Goal: Transaction & Acquisition: Obtain resource

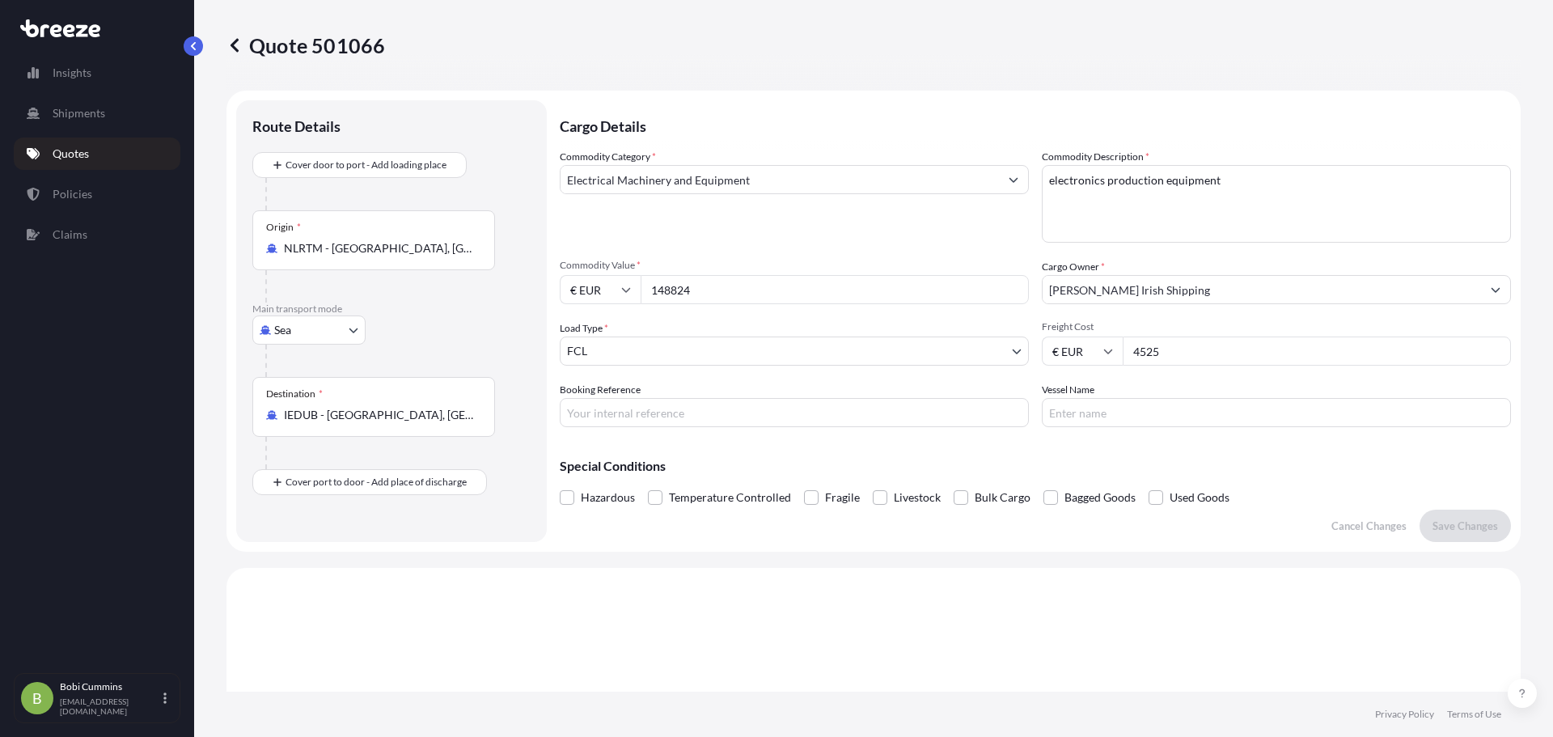
select select "Sea"
select select "2"
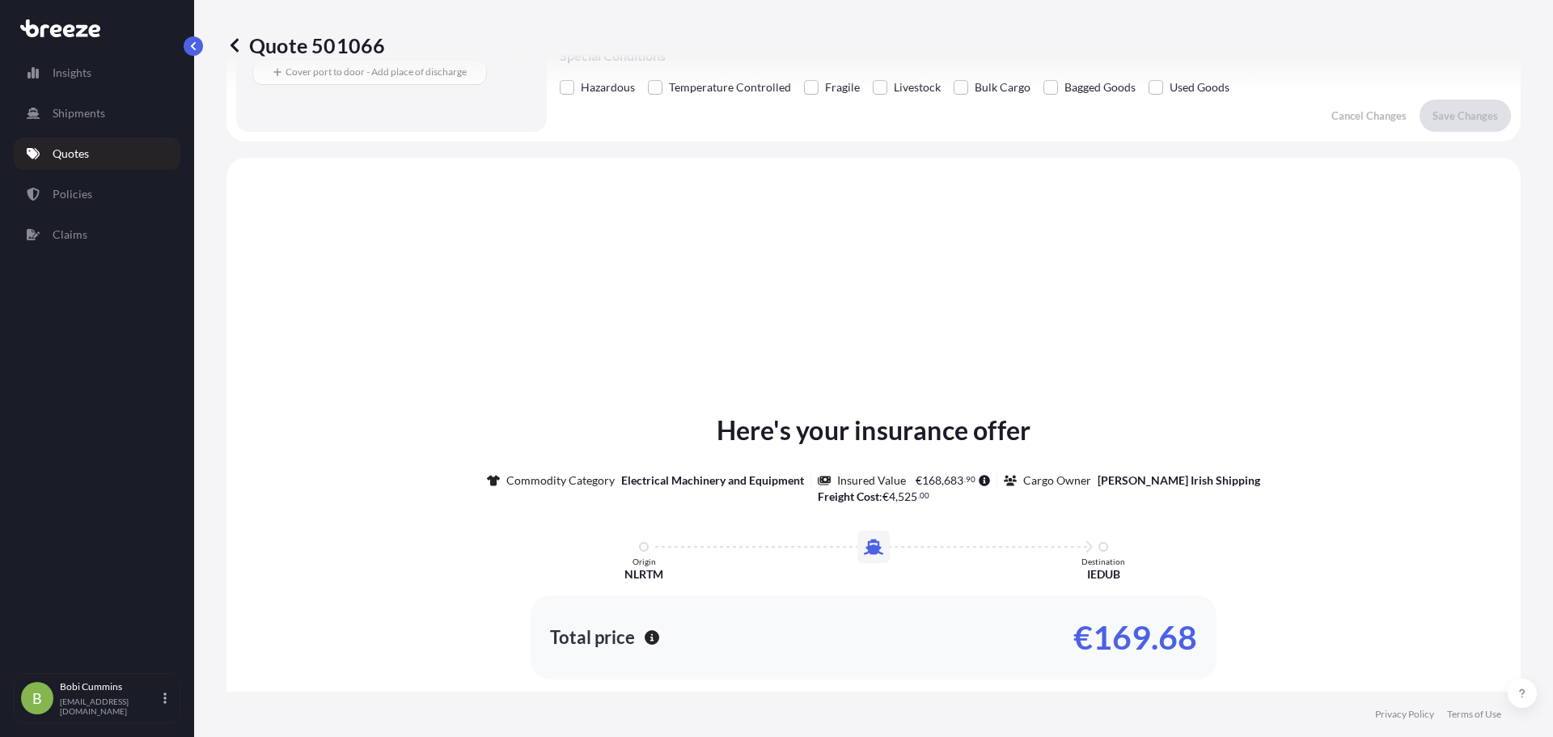
scroll to position [325, 0]
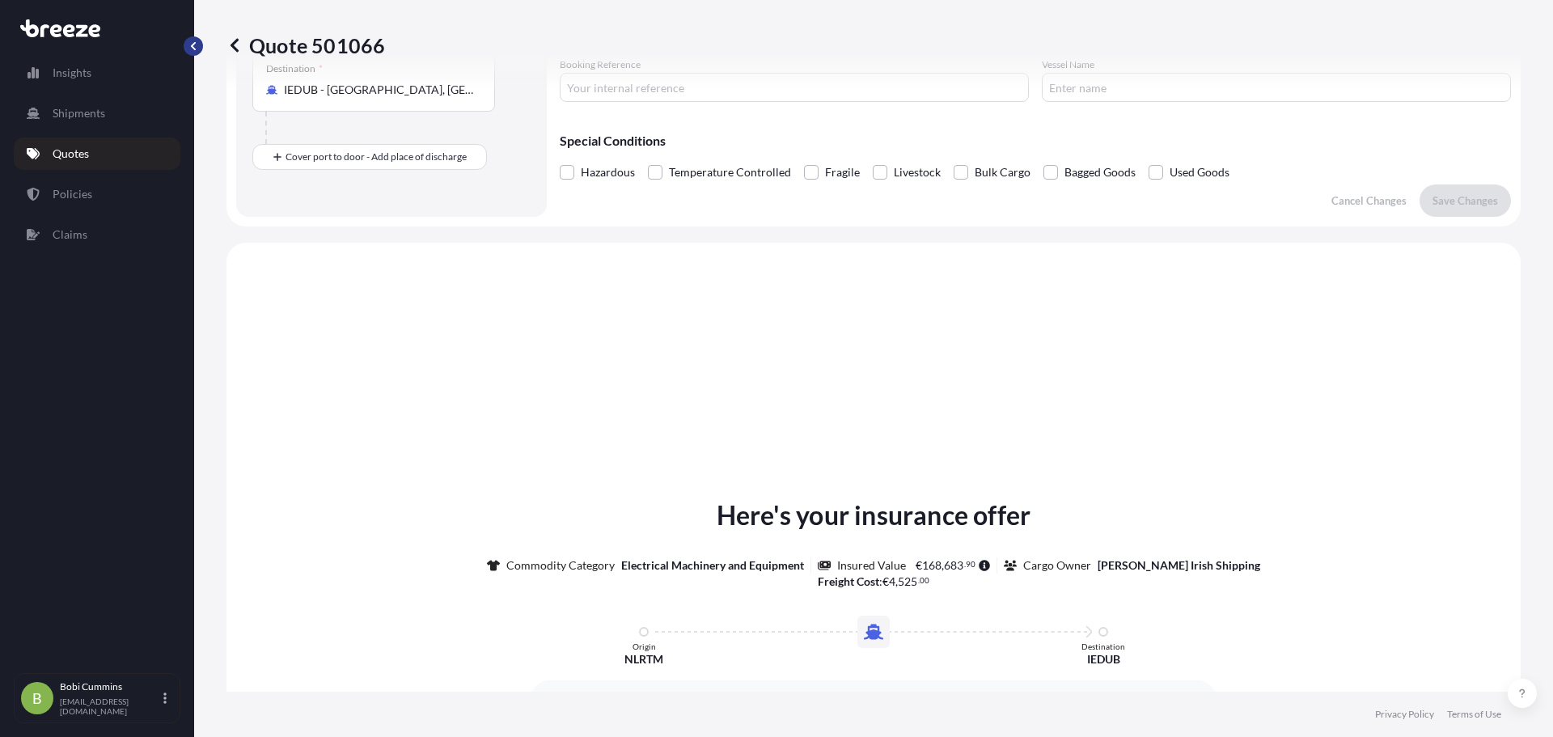
click at [198, 45] on button "button" at bounding box center [193, 45] width 19 height 19
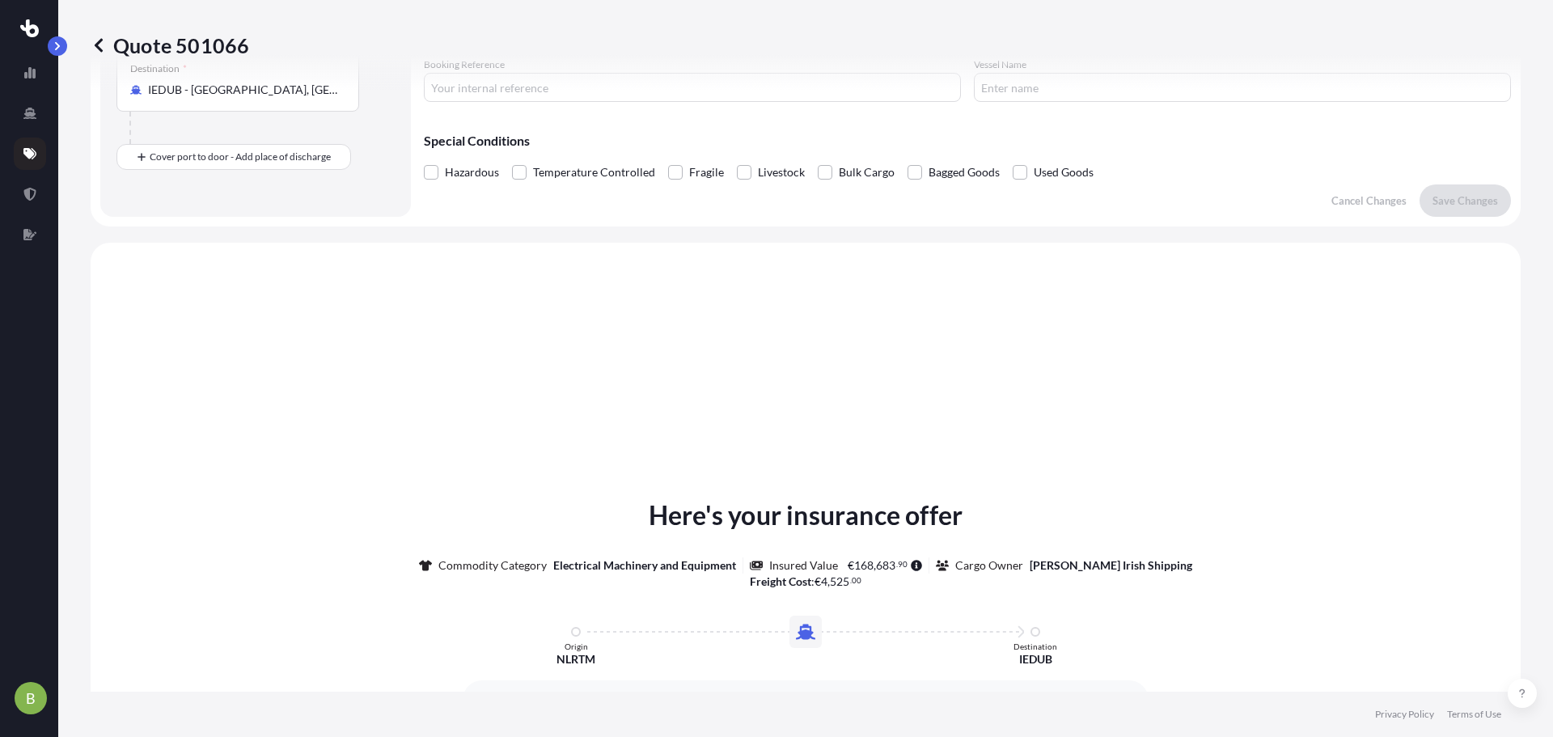
click at [107, 44] on p "Quote 501066" at bounding box center [170, 45] width 159 height 26
click at [98, 45] on icon at bounding box center [99, 45] width 16 height 16
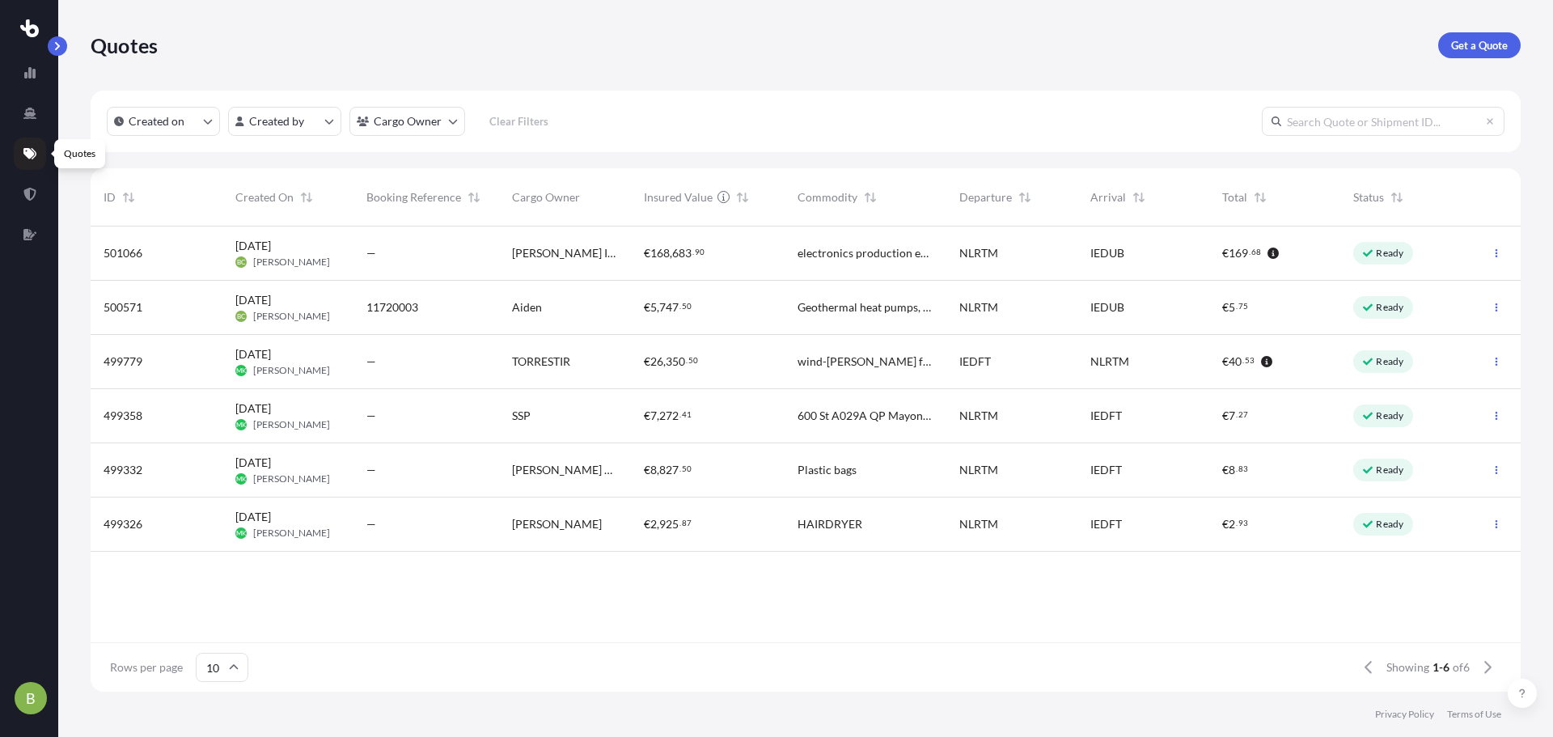
scroll to position [462, 1418]
click at [23, 153] on link at bounding box center [30, 154] width 32 height 32
click at [1469, 53] on link "Get a Quote" at bounding box center [1479, 45] width 83 height 26
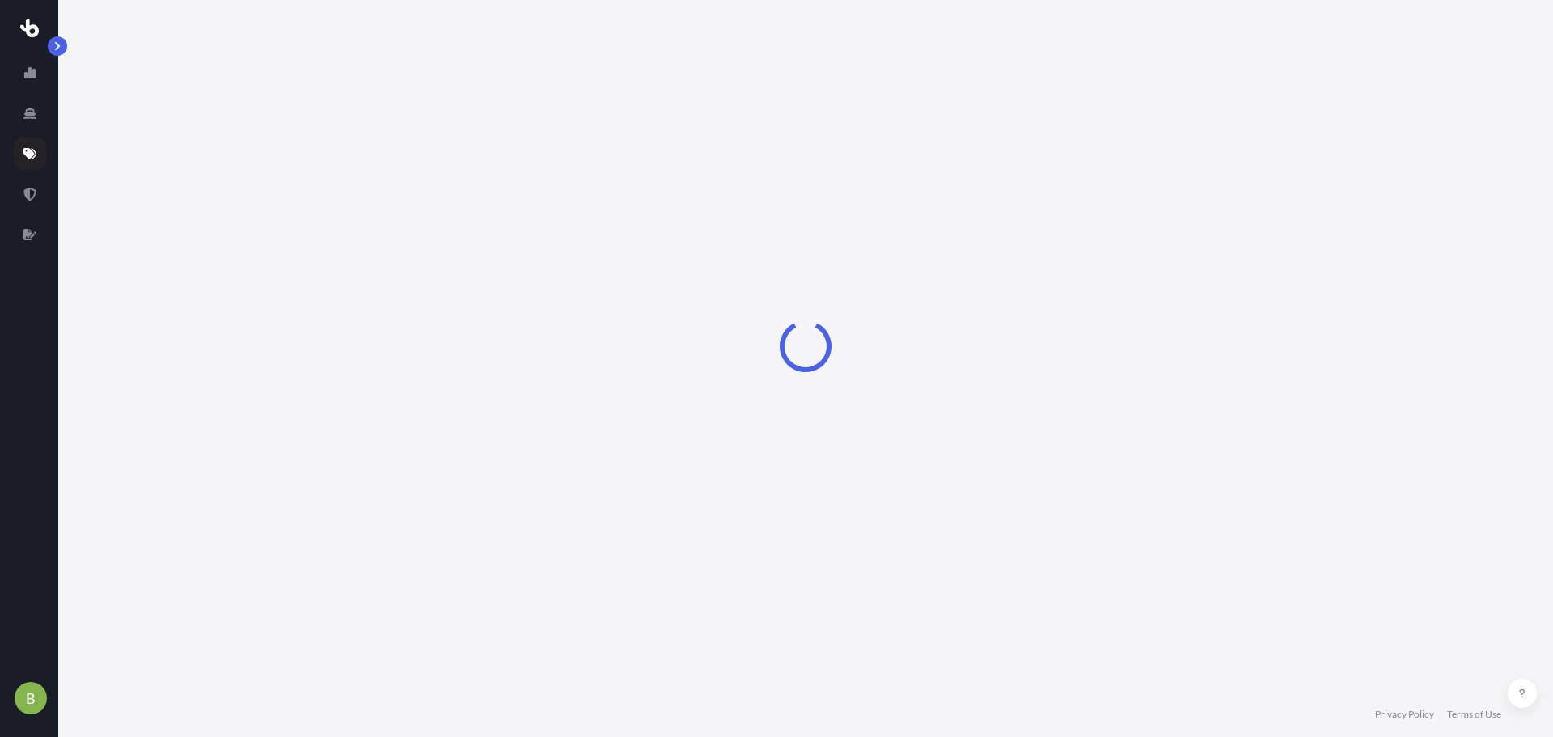
select select "Sea"
select select "1"
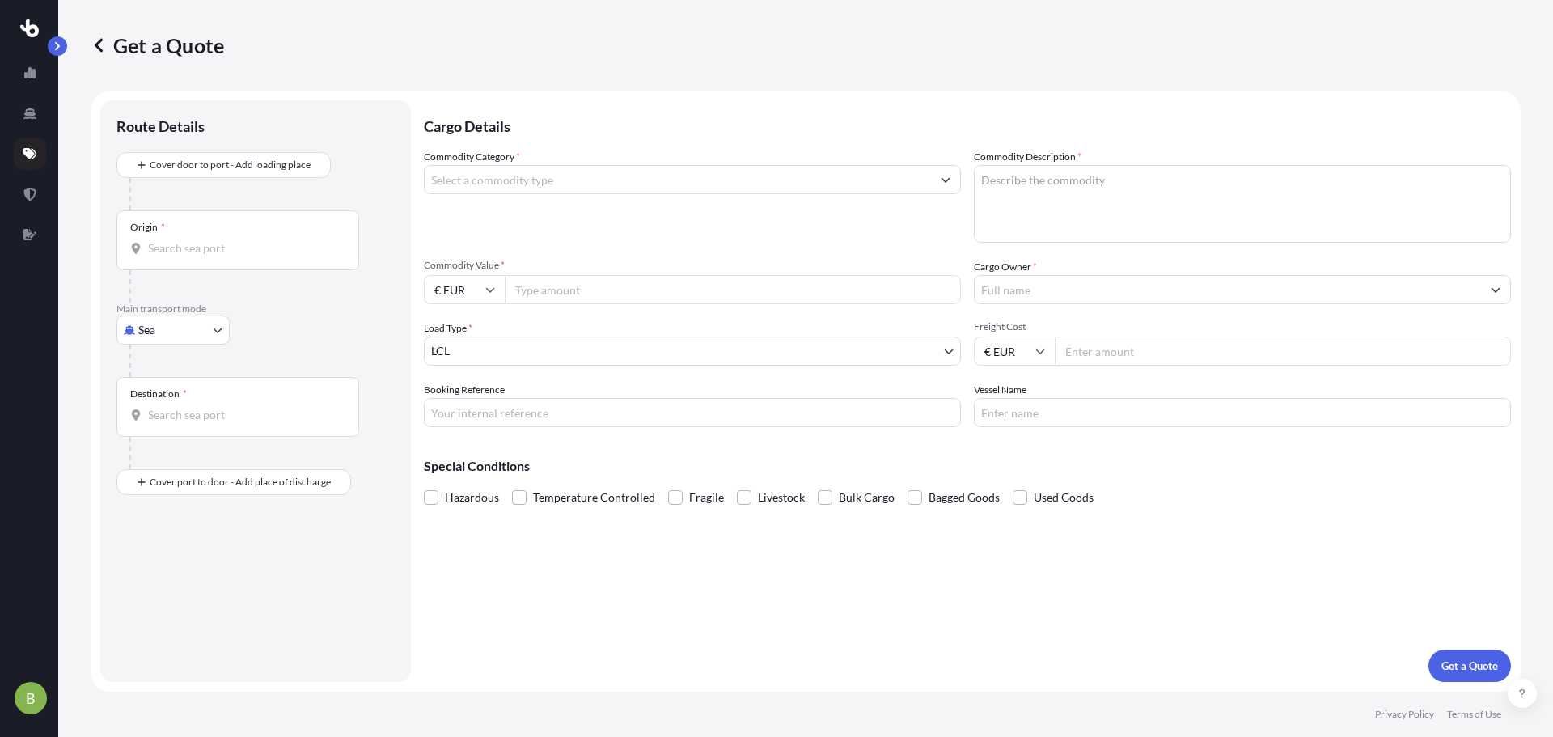
click at [207, 219] on div "Origin *" at bounding box center [237, 240] width 243 height 60
click at [207, 240] on input "Origin *" at bounding box center [243, 248] width 191 height 16
click at [205, 250] on input "Origin *" at bounding box center [243, 248] width 191 height 16
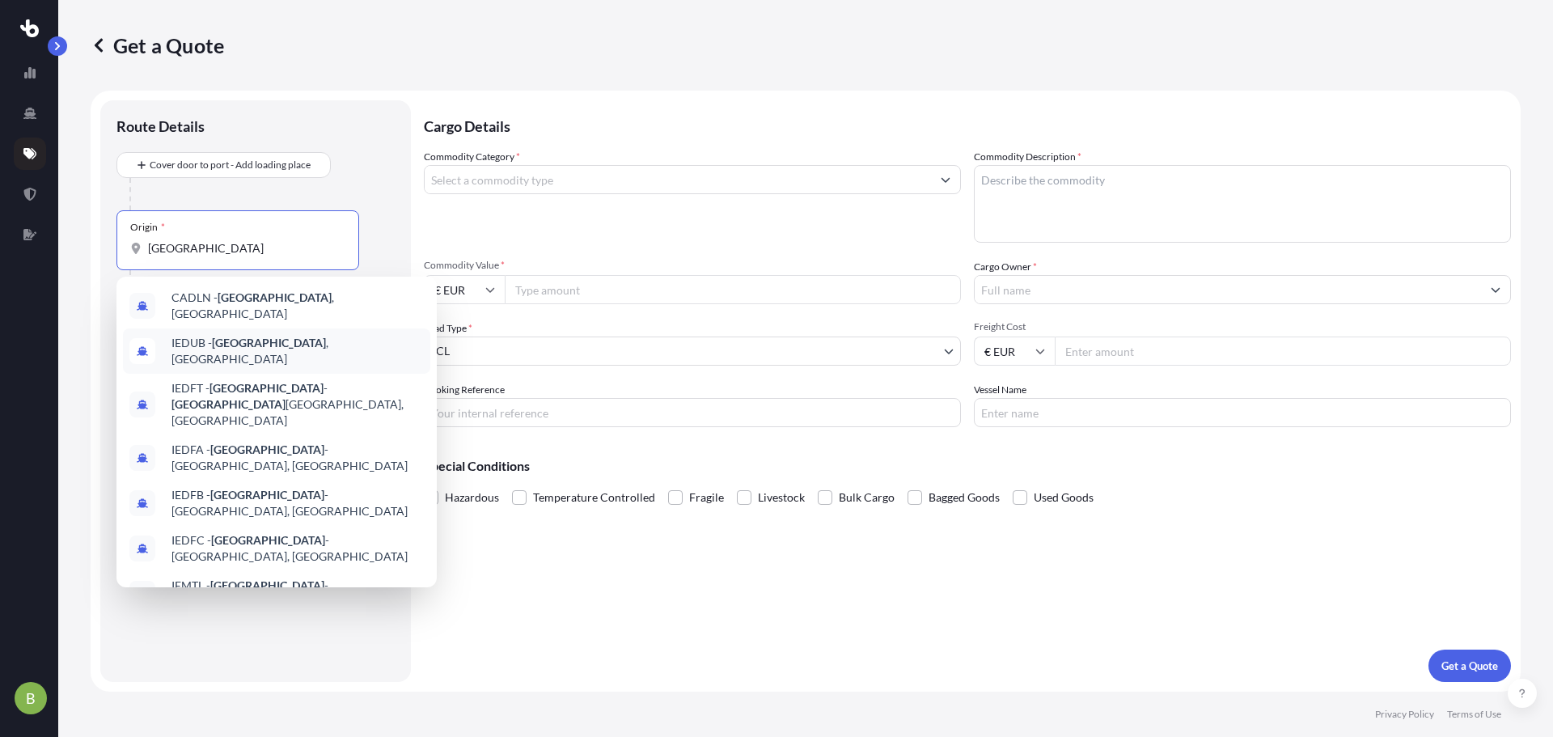
click at [289, 343] on div "IEDUB - [GEOGRAPHIC_DATA] , [GEOGRAPHIC_DATA]" at bounding box center [276, 350] width 307 height 45
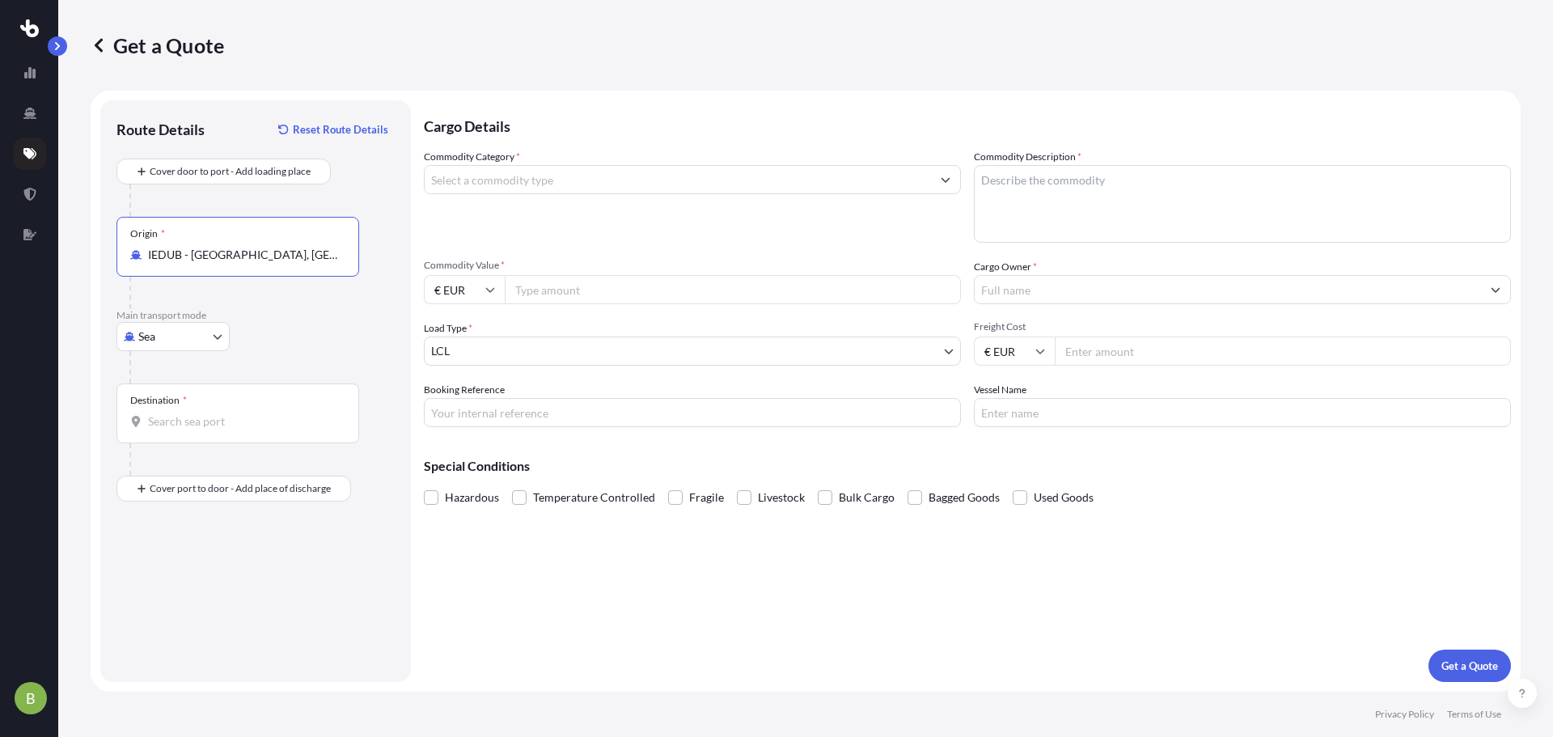
type input "IEDUB - [GEOGRAPHIC_DATA], [GEOGRAPHIC_DATA]"
click at [200, 413] on input "Destination *" at bounding box center [243, 421] width 191 height 16
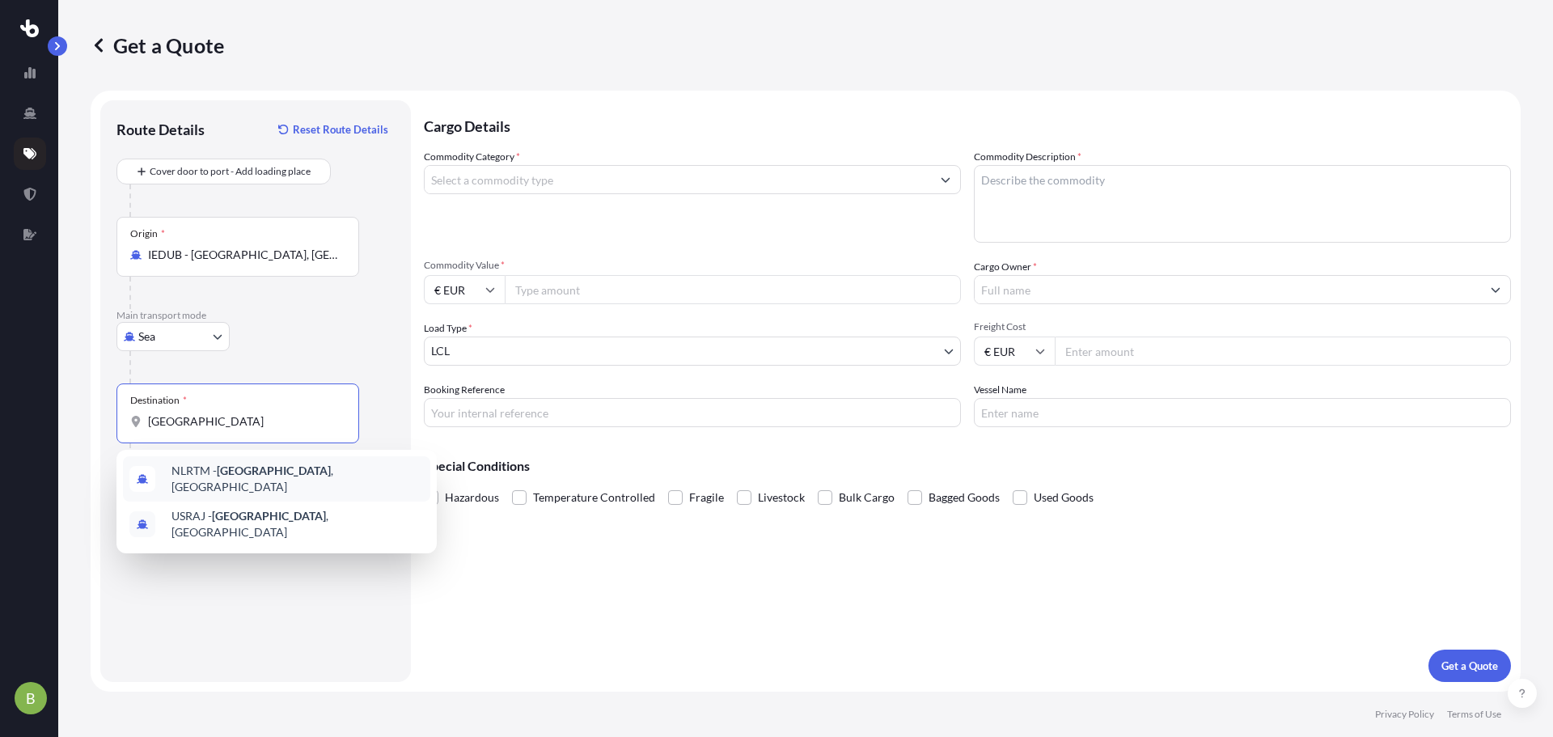
click at [262, 487] on div "NLRTM - [GEOGRAPHIC_DATA] , [GEOGRAPHIC_DATA]" at bounding box center [276, 478] width 307 height 45
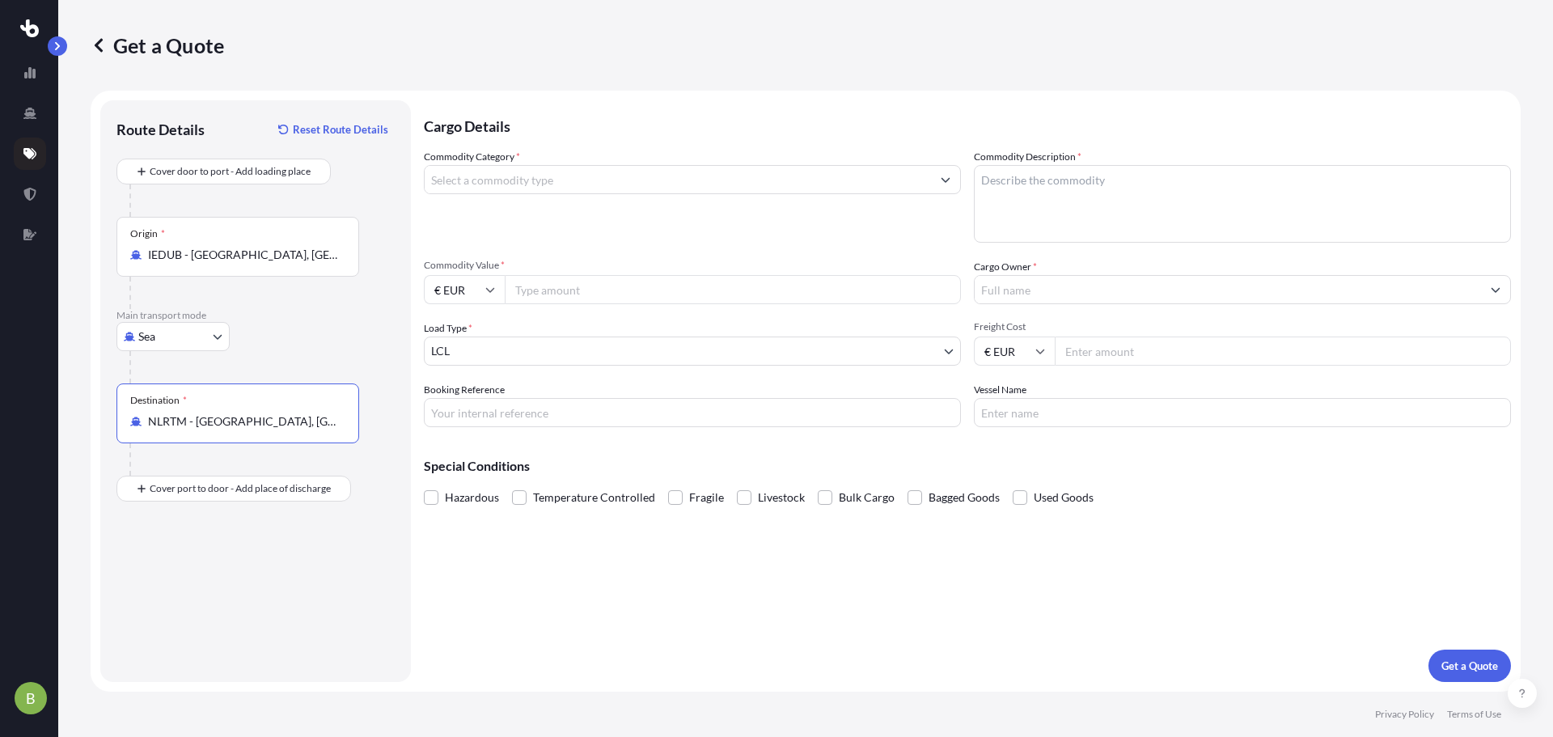
type input "NLRTM - [GEOGRAPHIC_DATA], [GEOGRAPHIC_DATA]"
click at [531, 188] on input "Commodity Category *" at bounding box center [678, 179] width 506 height 29
click at [596, 172] on input "Commodity Category *" at bounding box center [678, 179] width 506 height 29
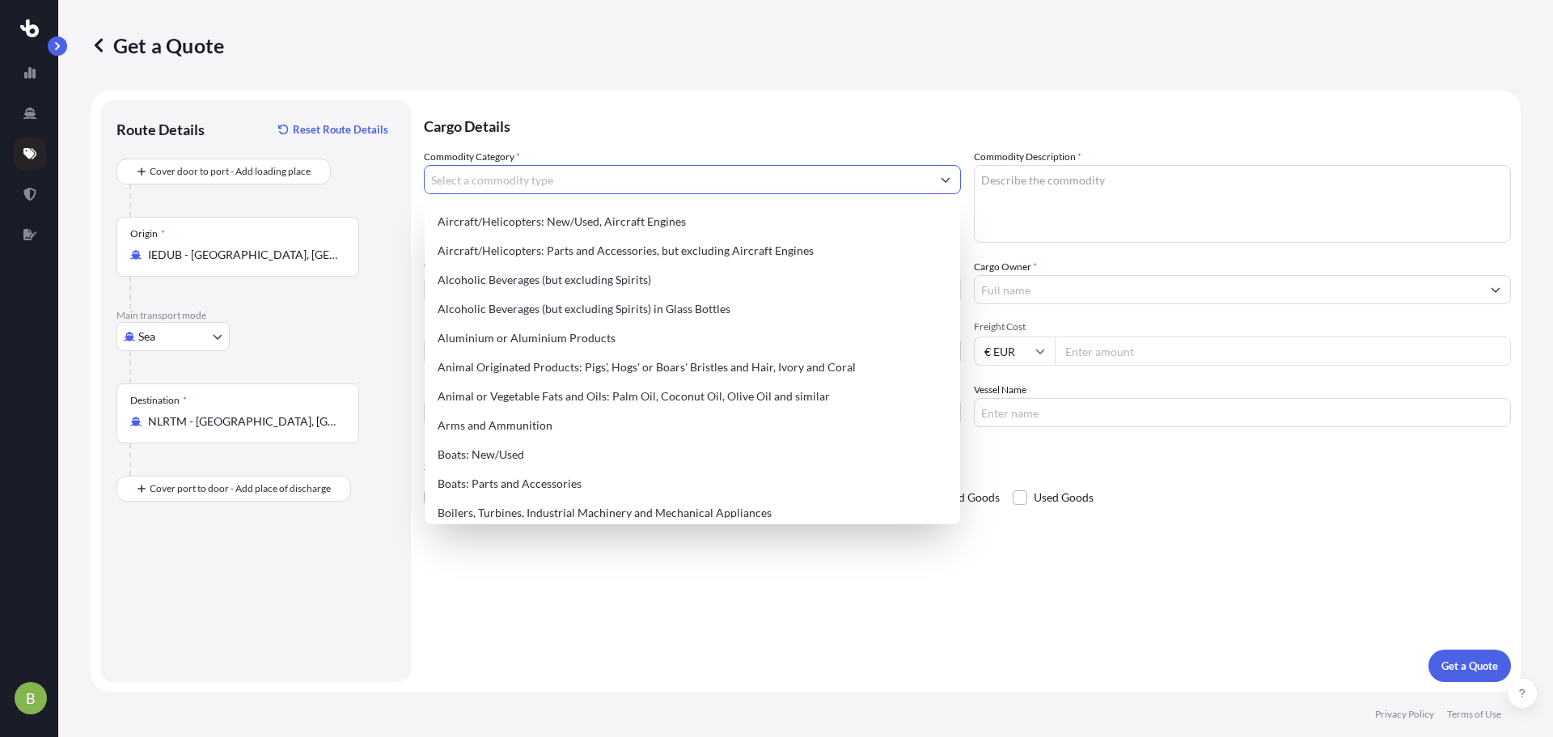
paste input "[PERSON_NAME] Large Cube Lantern - Bronze"
drag, startPoint x: 697, startPoint y: 186, endPoint x: 564, endPoint y: 199, distance: 134.1
click at [564, 199] on div "Commodity Category * [PERSON_NAME] Large Cube Lantern - Bronze" at bounding box center [692, 196] width 537 height 94
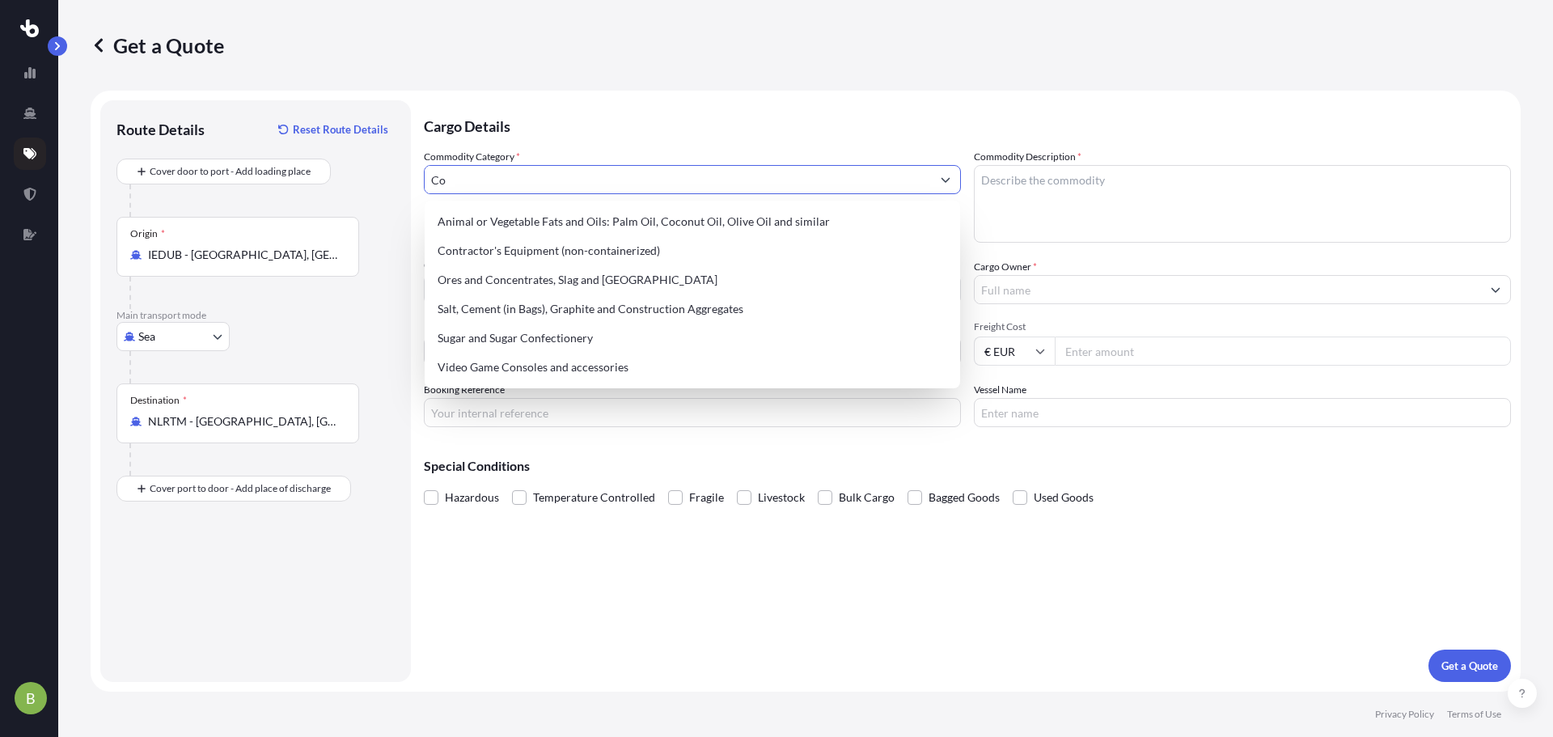
type input "C"
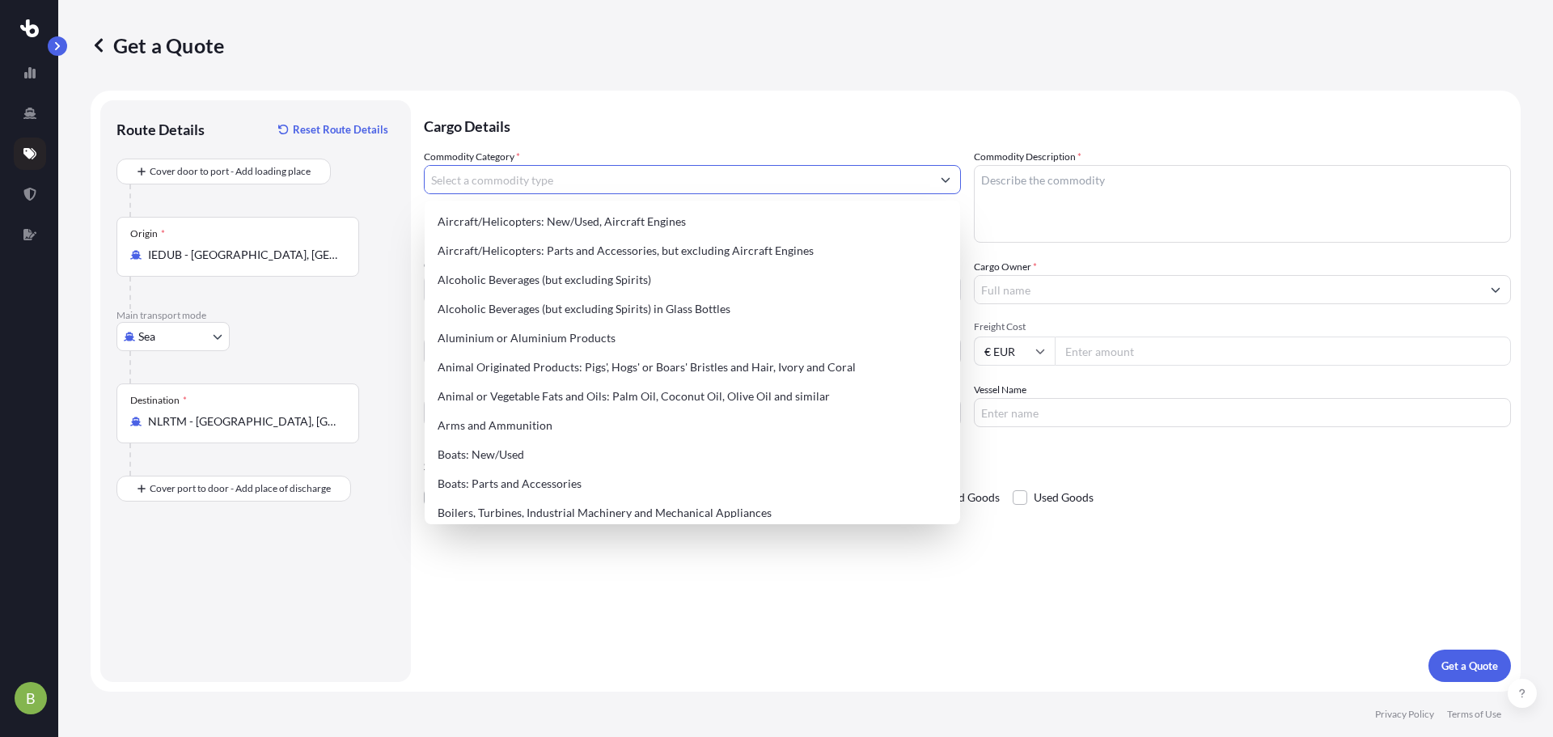
paste input "R&B Reconditioned Cutlery"
drag, startPoint x: 631, startPoint y: 181, endPoint x: 288, endPoint y: 190, distance: 343.1
click at [288, 190] on form "Route Details Reset Route Details Cover door to port - Add loading place Place …" at bounding box center [806, 391] width 1430 height 601
paste input "iviere Leather Tissue Box Cover Smoke & Walnut"
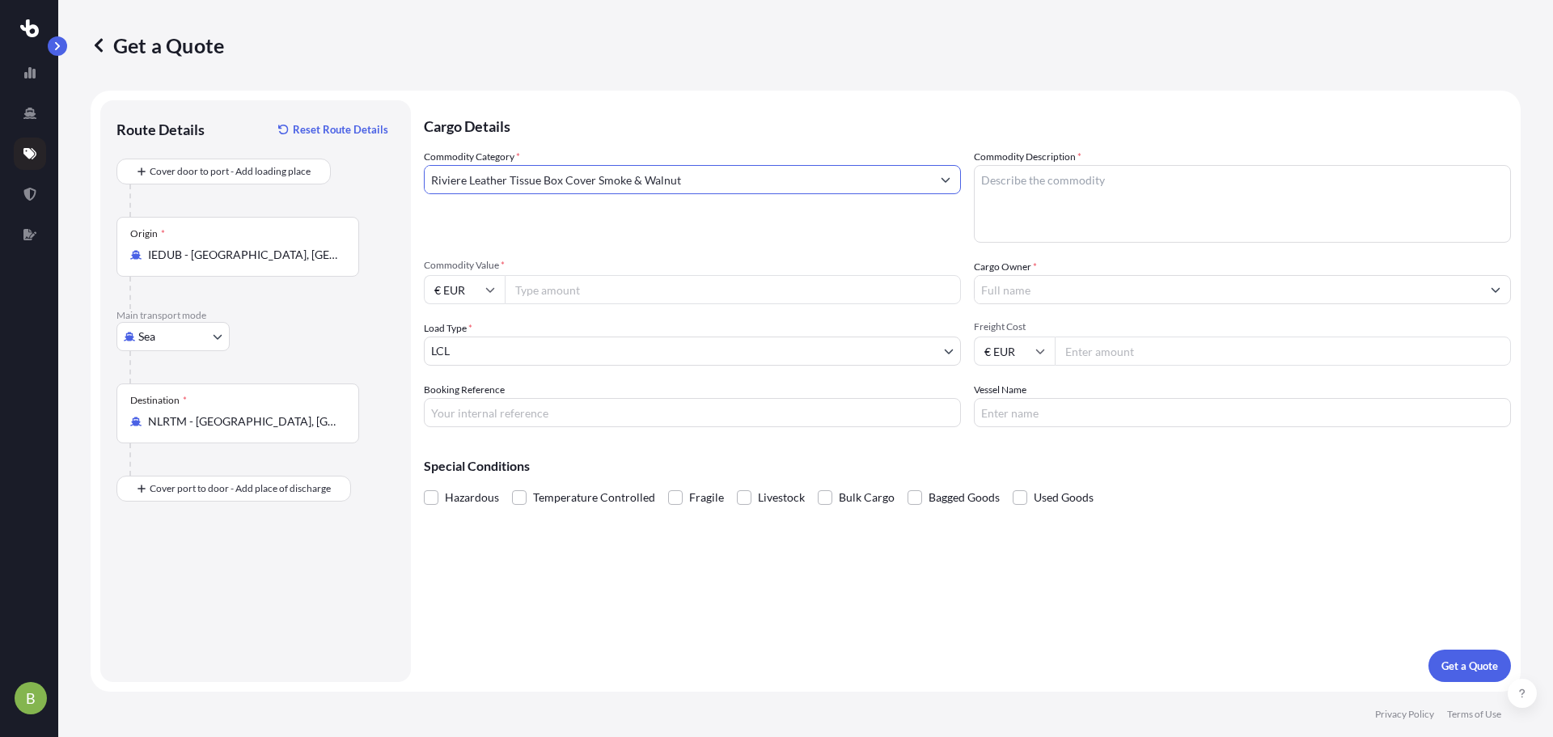
click at [748, 179] on input "Riviere Leather Tissue Box Cover Smoke & Walnut" at bounding box center [678, 179] width 506 height 29
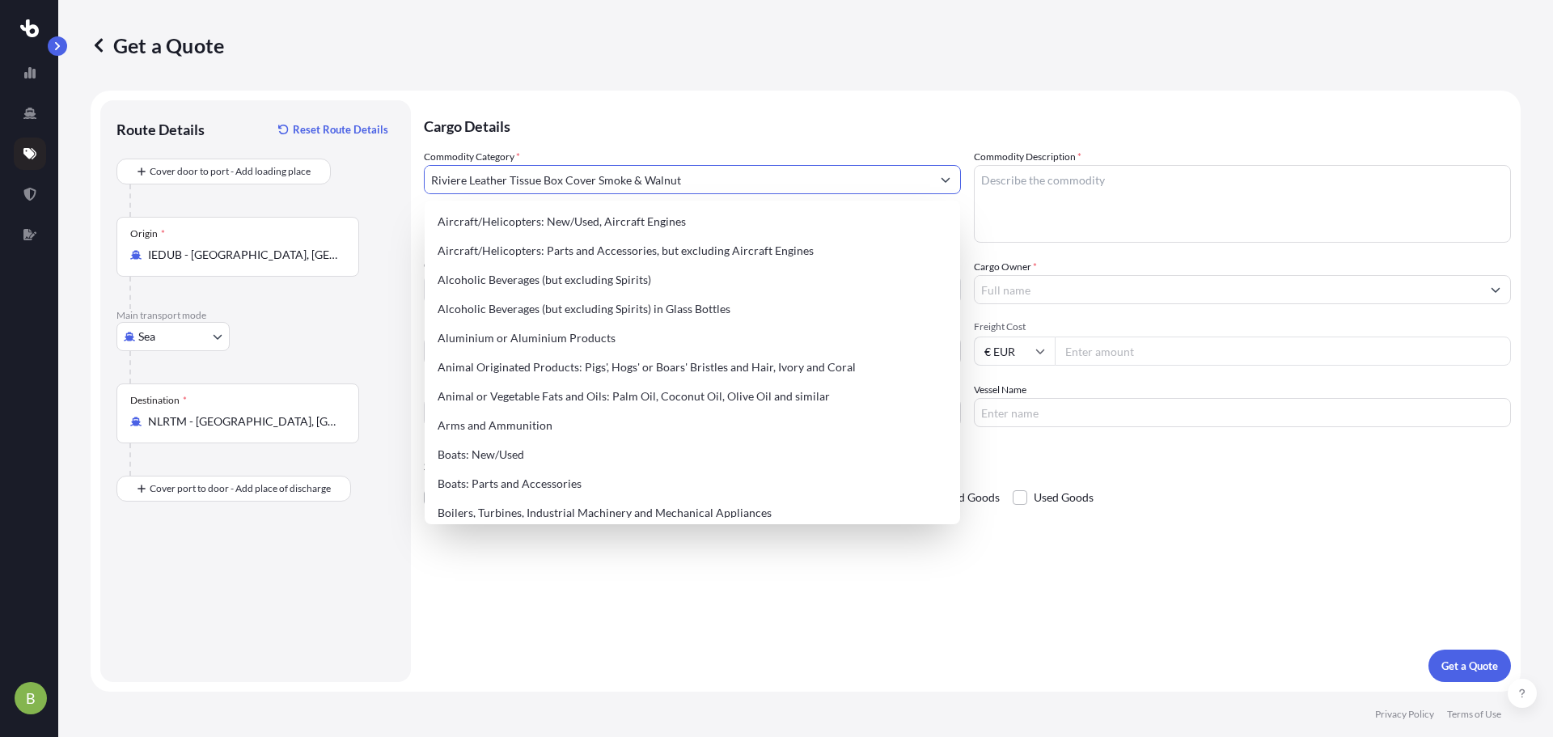
click at [957, 180] on button "Show suggestions" at bounding box center [945, 179] width 29 height 29
drag, startPoint x: 698, startPoint y: 188, endPoint x: 343, endPoint y: 187, distance: 355.1
click at [343, 187] on form "Route Details Reset Route Details Cover door to port - Add loading place Place …" at bounding box center [806, 391] width 1430 height 601
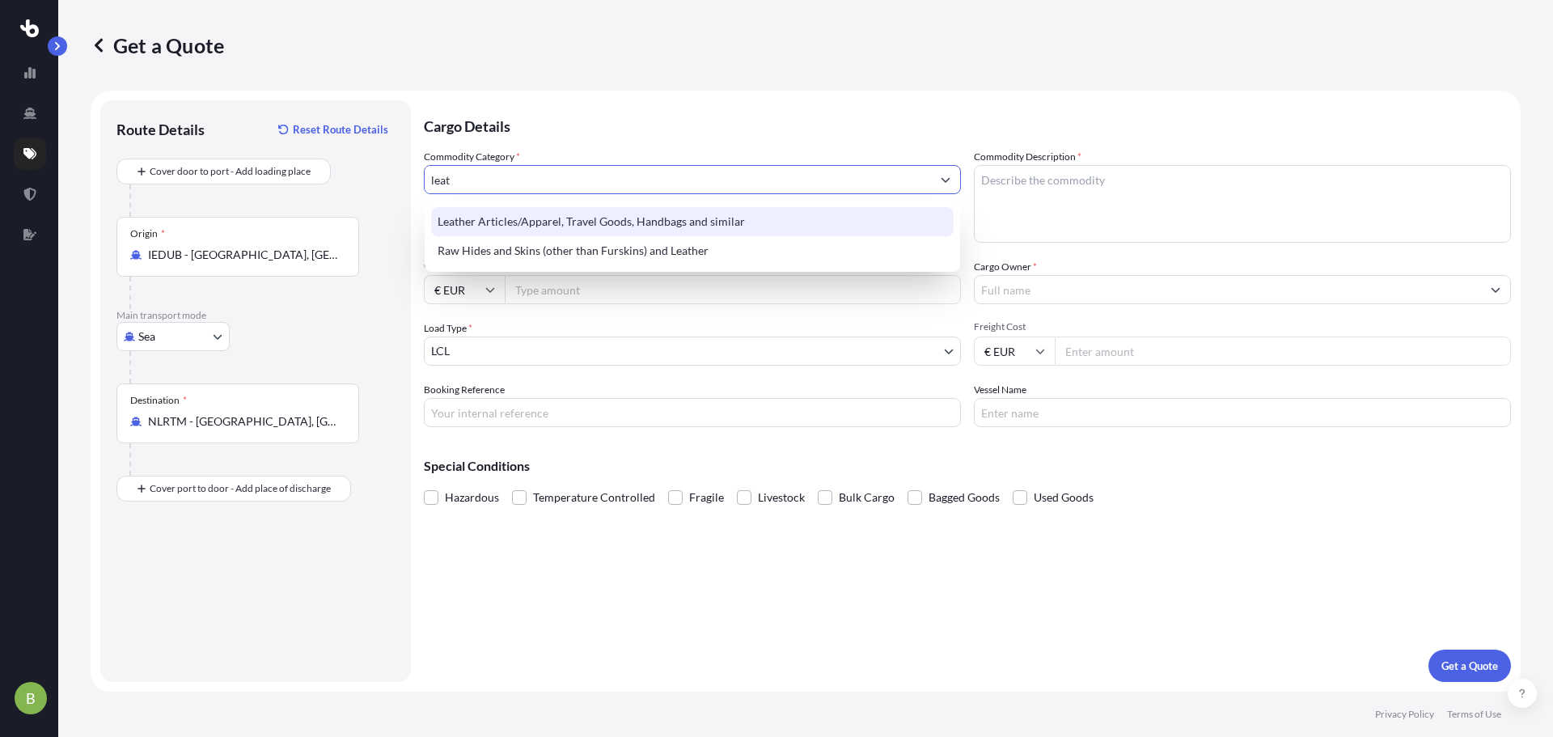
drag, startPoint x: 392, startPoint y: 198, endPoint x: 325, endPoint y: 200, distance: 66.3
click at [325, 200] on form "Route Details Reset Route Details Cover door to port - Add loading place Place …" at bounding box center [806, 391] width 1430 height 601
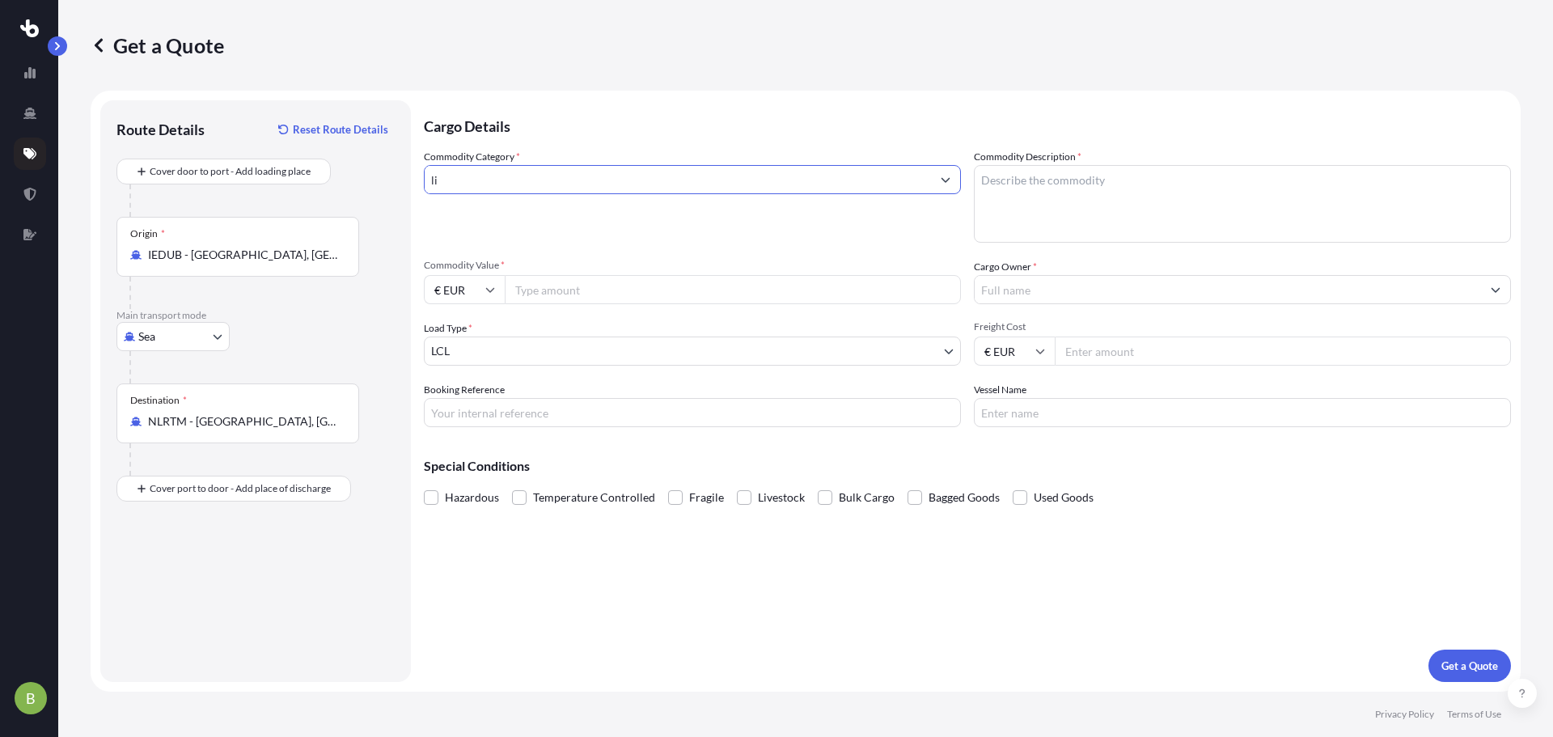
type input "l"
click at [538, 184] on input "Commodity Category *" at bounding box center [678, 179] width 506 height 29
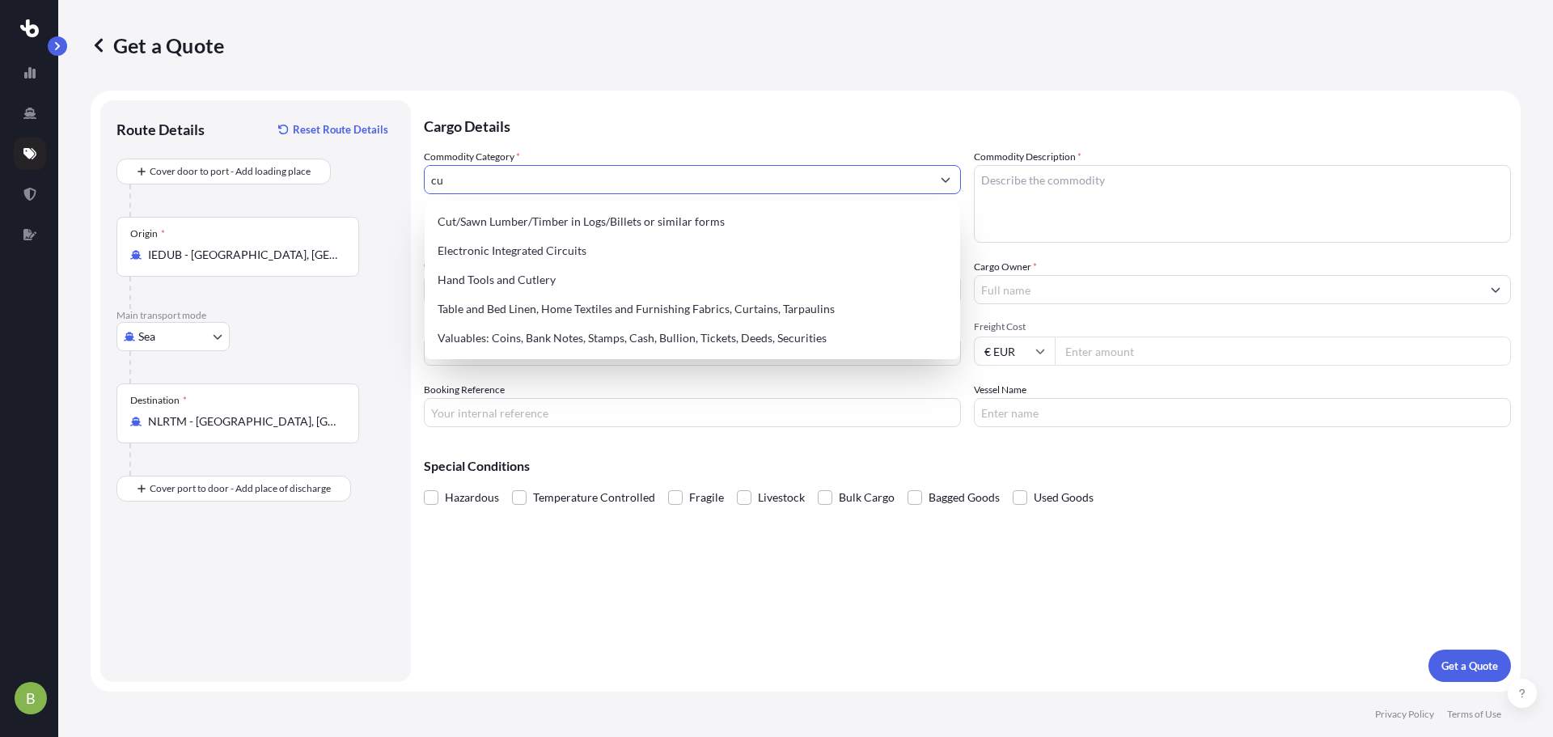
type input "c"
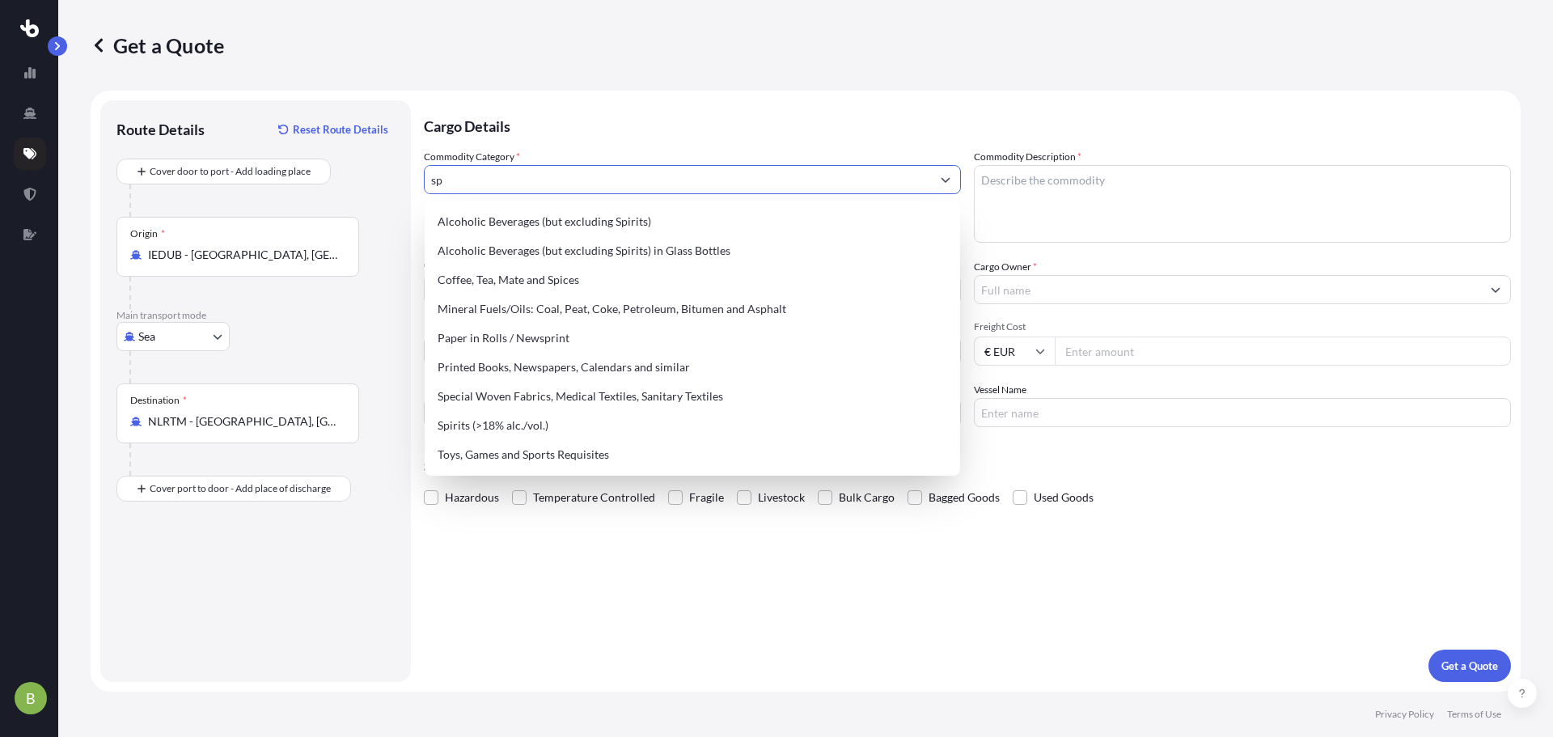
type input "s"
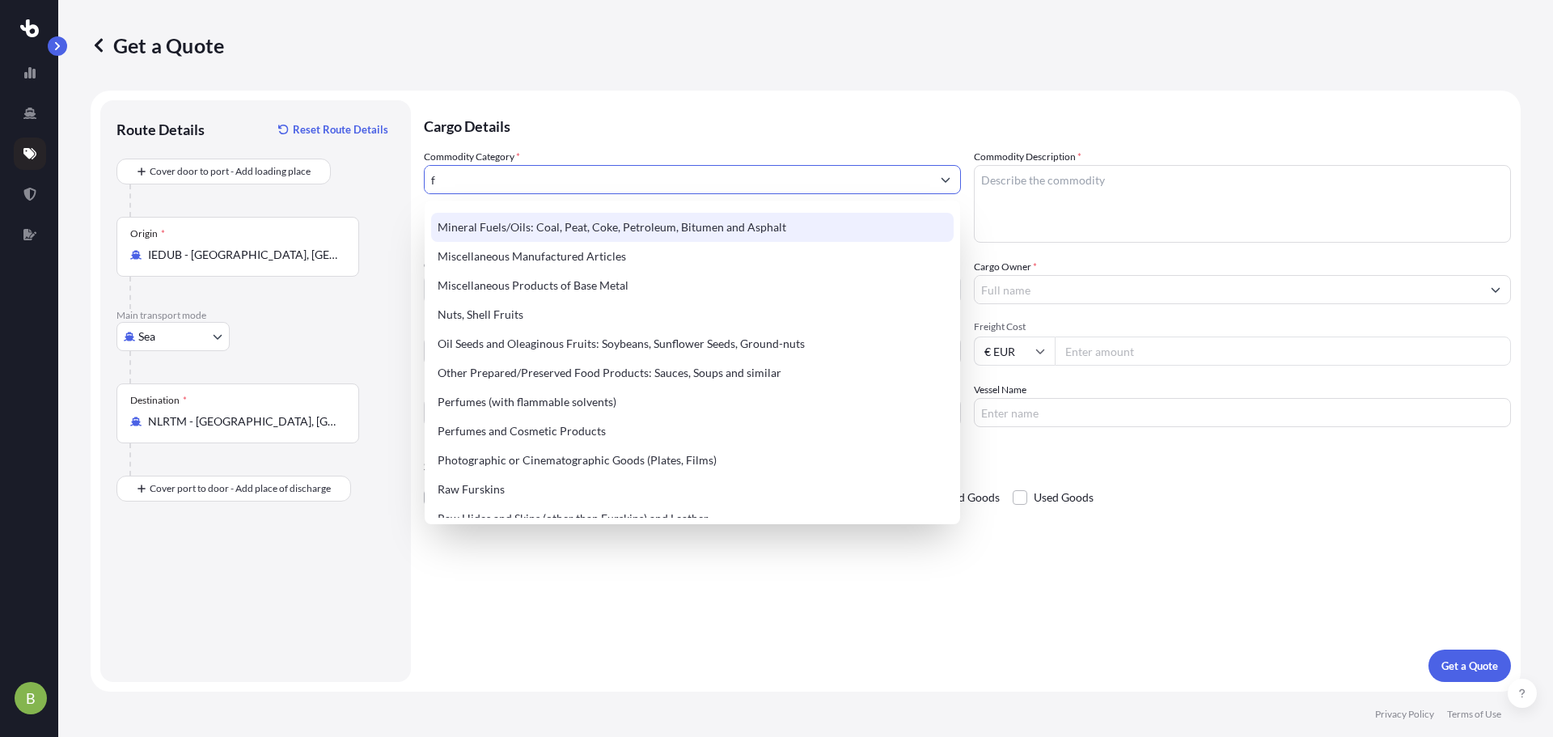
scroll to position [890, 0]
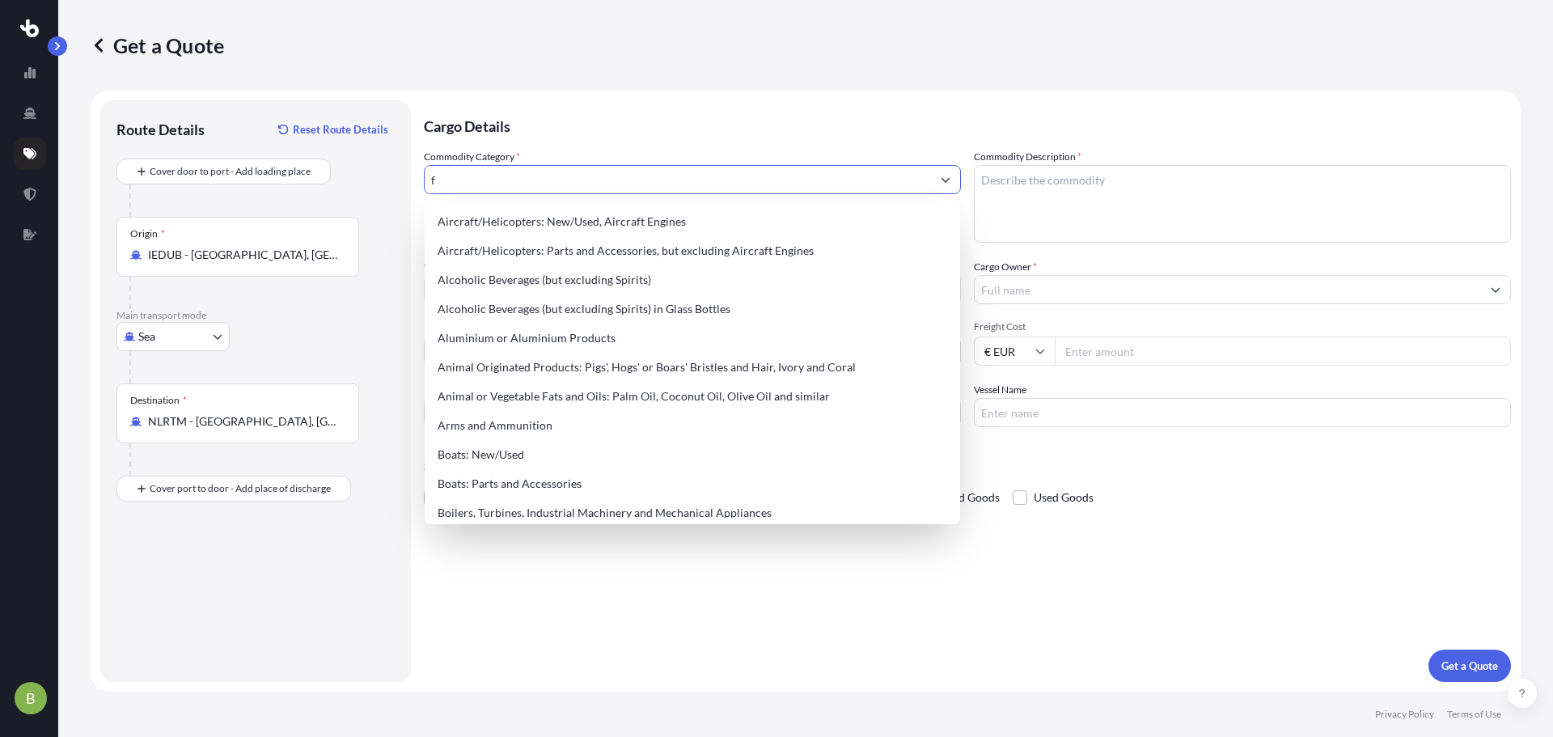
drag, startPoint x: 441, startPoint y: 171, endPoint x: 432, endPoint y: 175, distance: 9.8
click at [432, 175] on input "f" at bounding box center [678, 179] width 506 height 29
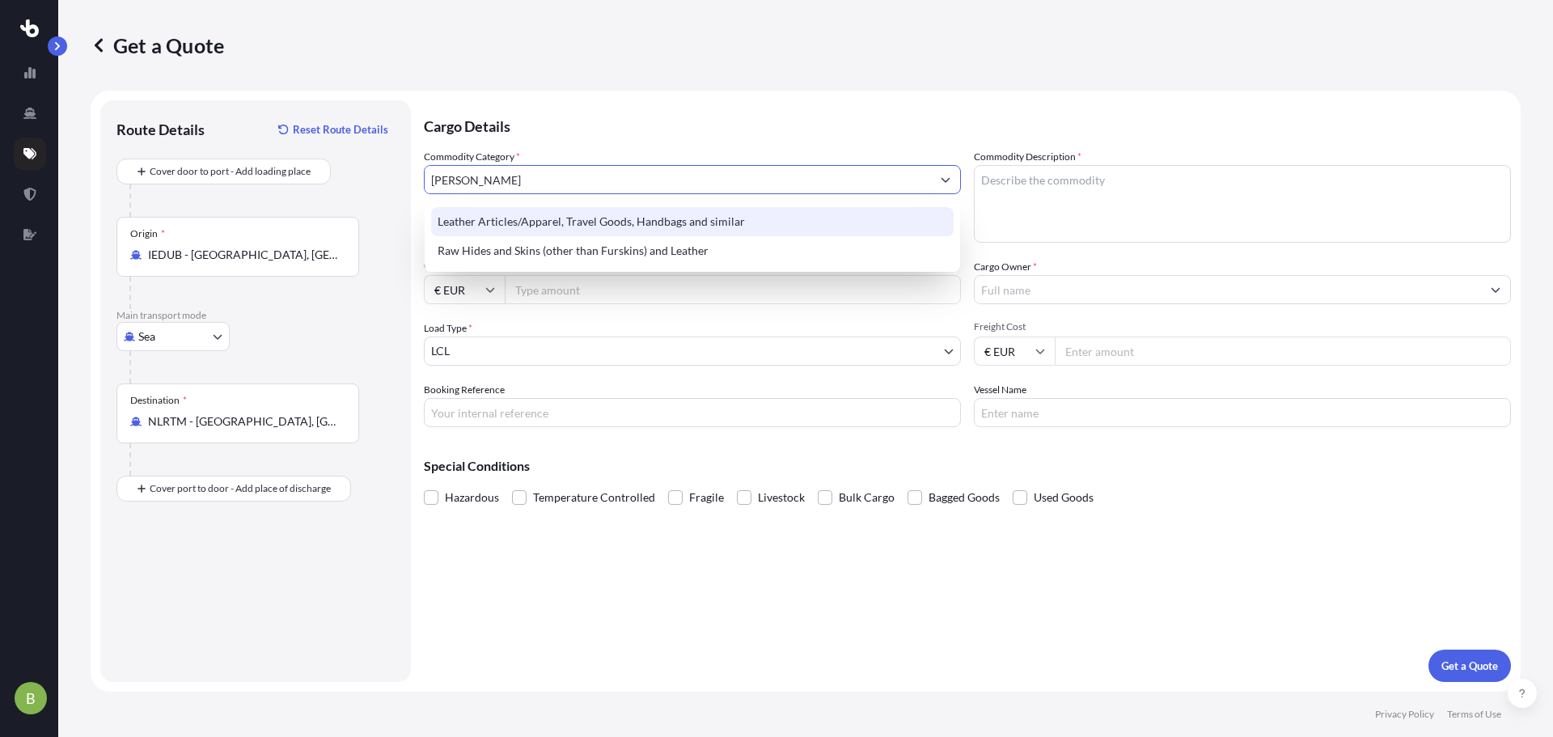
click at [522, 234] on div "Leather Articles/Apparel, Travel Goods, Handbags and similar" at bounding box center [692, 221] width 523 height 29
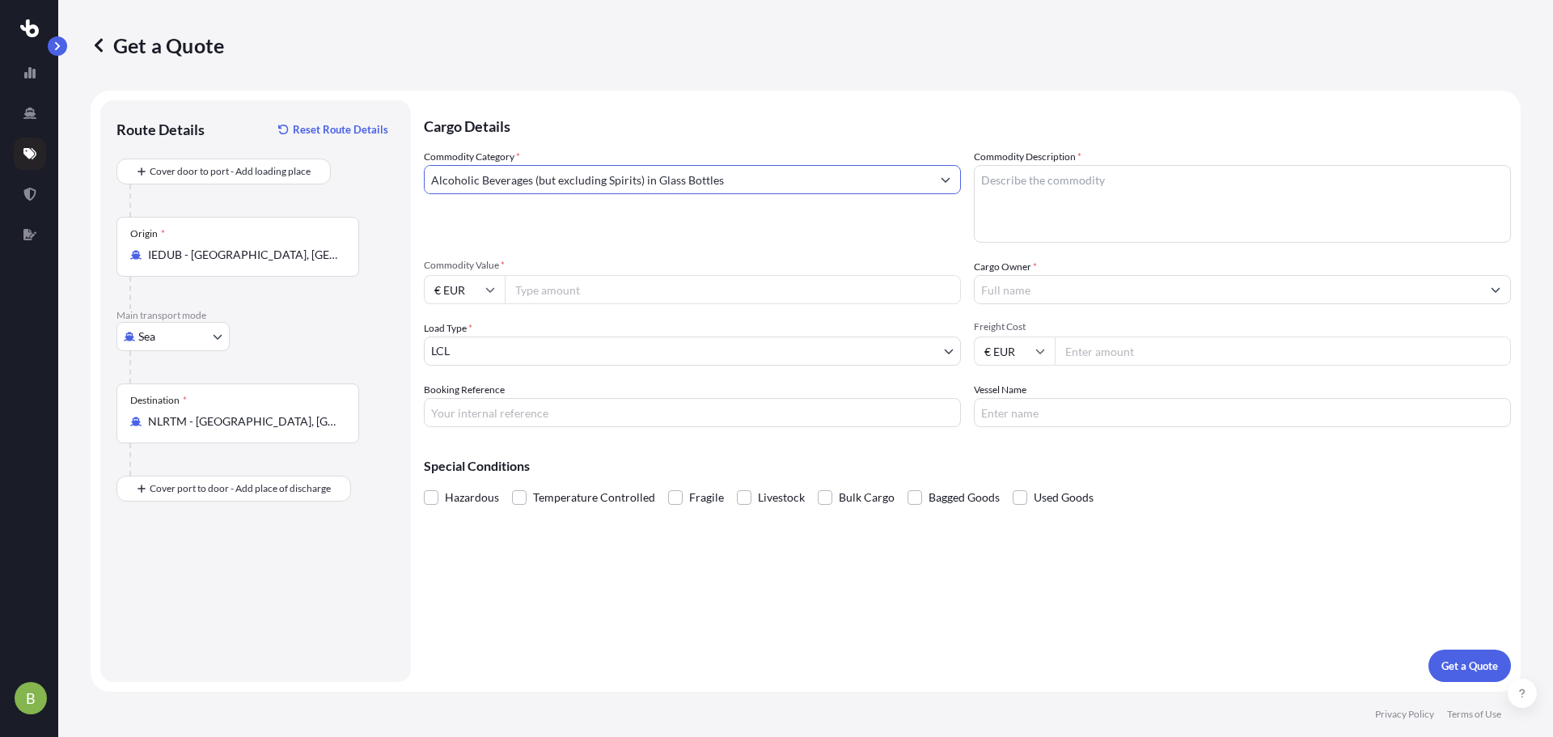
click at [734, 187] on input "Alcoholic Beverages (but excluding Spirits) in Glass Bottles" at bounding box center [678, 179] width 506 height 29
click at [949, 180] on icon "Show suggestions" at bounding box center [946, 180] width 9 height 5
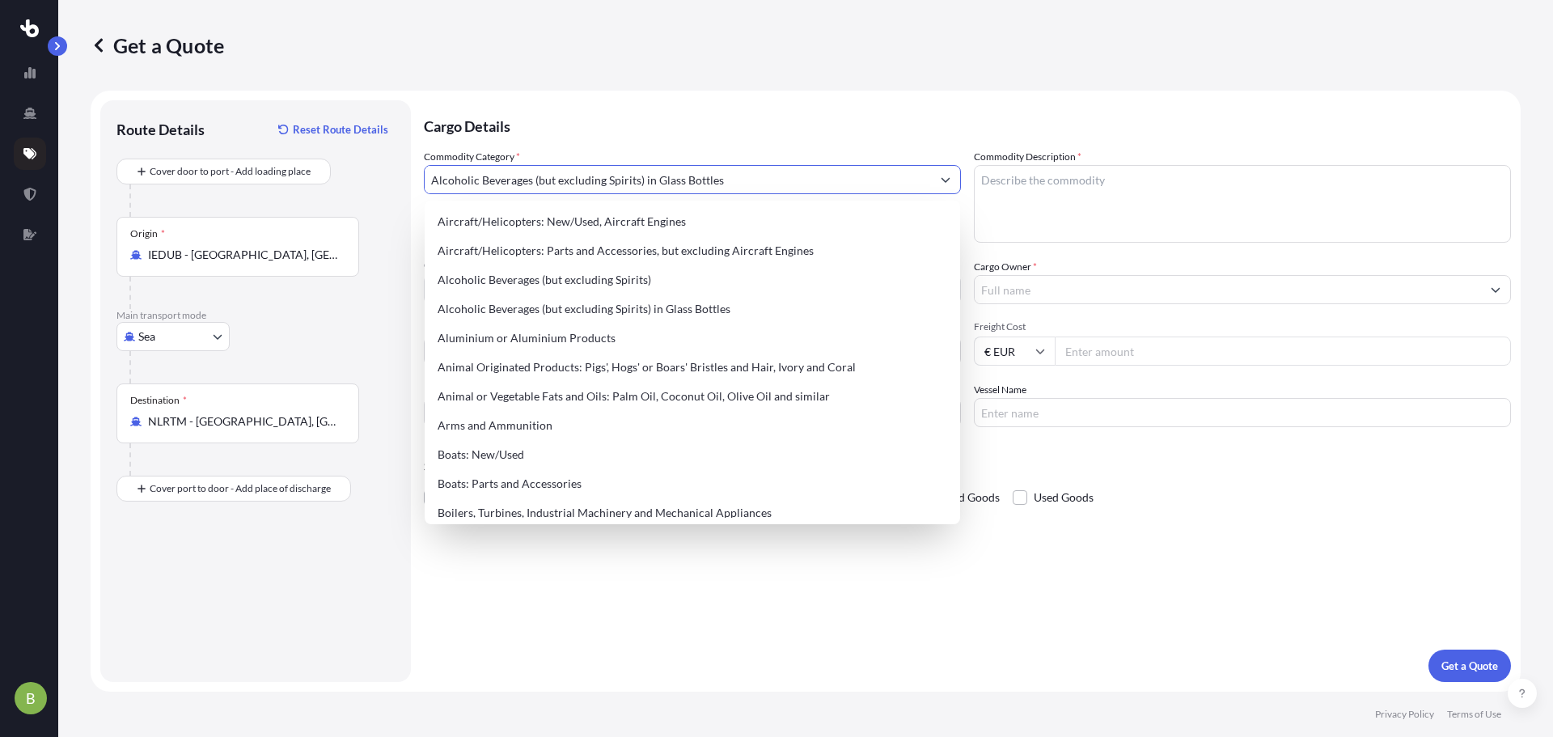
drag, startPoint x: 773, startPoint y: 173, endPoint x: 243, endPoint y: 210, distance: 531.9
click at [243, 210] on form "Route Details Reset Route Details Cover door to port - Add loading place Place …" at bounding box center [806, 391] width 1430 height 601
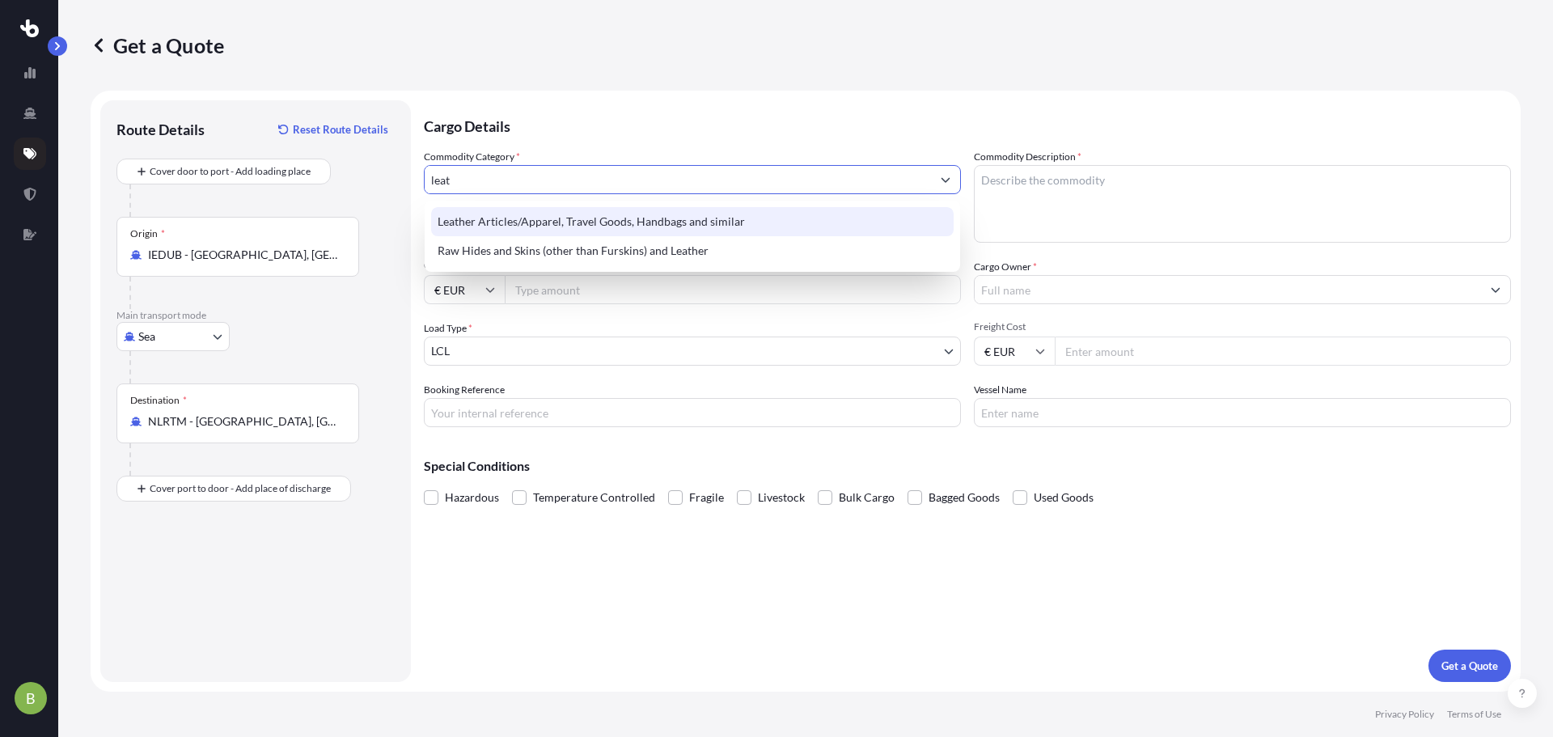
click at [544, 224] on div "Leather Articles/Apparel, Travel Goods, Handbags and similar" at bounding box center [692, 221] width 523 height 29
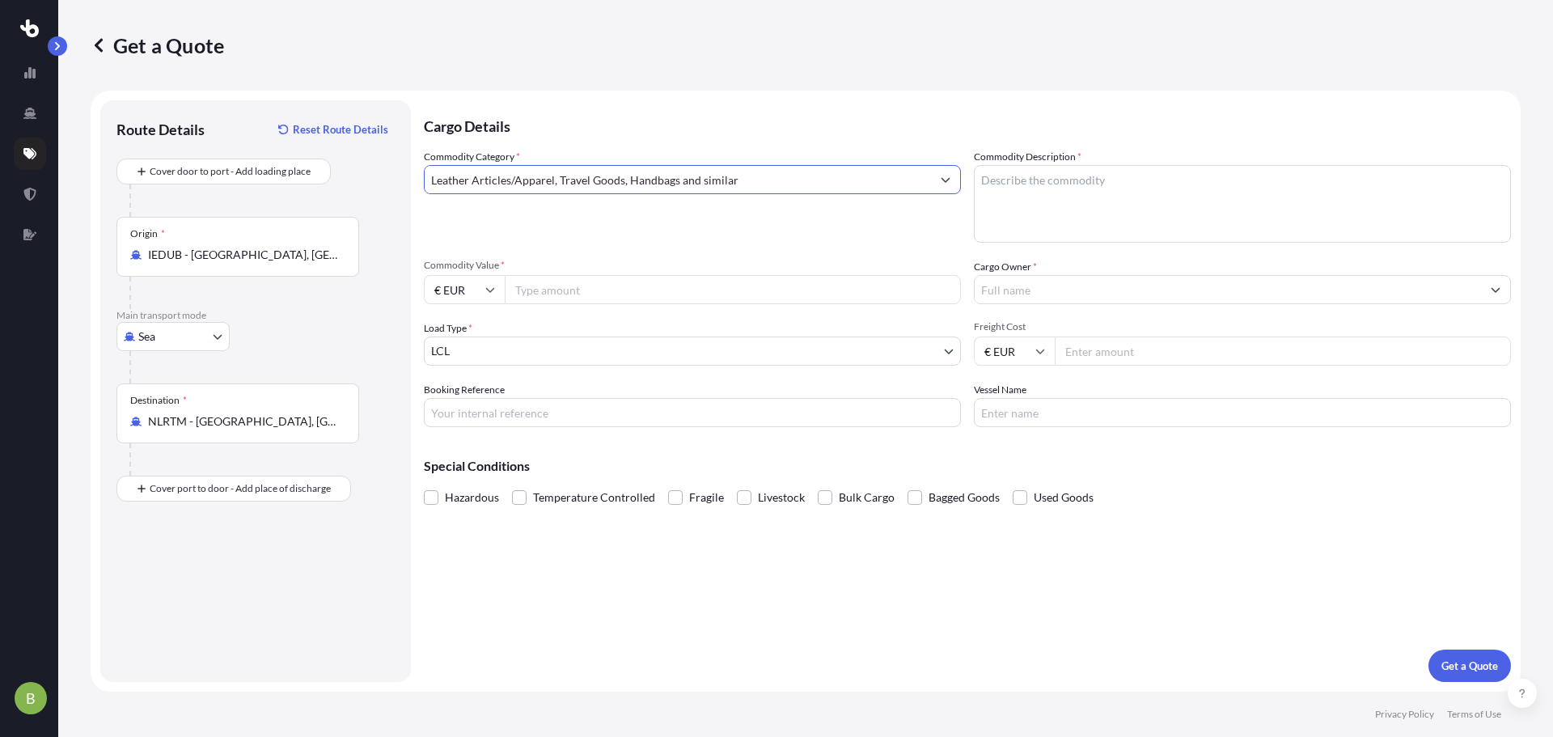
type input "Leather Articles/Apparel, Travel Goods, Handbags and similar"
click at [521, 290] on input "Commodity Value *" at bounding box center [733, 289] width 456 height 29
click at [561, 296] on input "Commodity Value *" at bounding box center [733, 289] width 456 height 29
paste input "63382.94"
type input "63382.94"
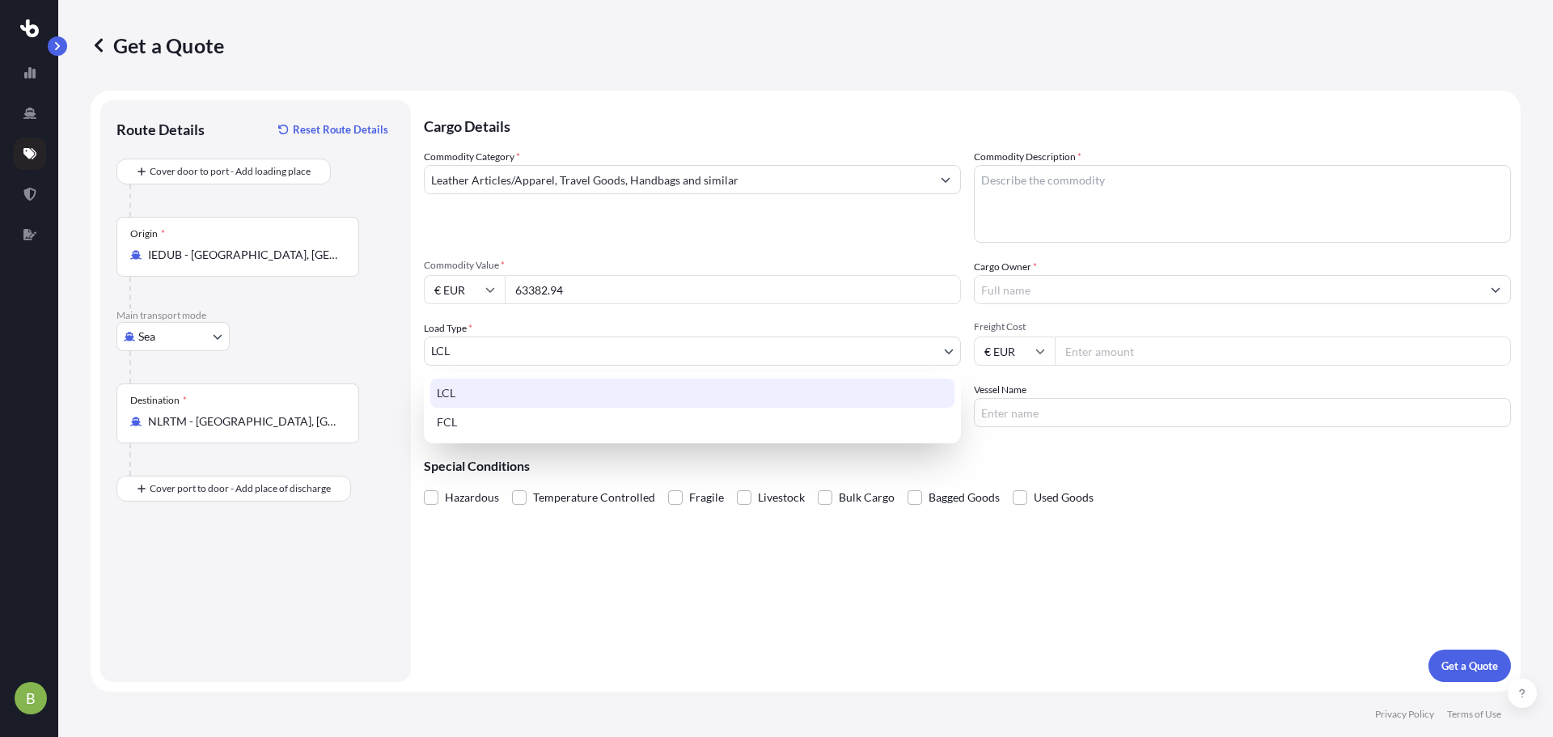
click at [633, 350] on body "B Get a Quote Route Details Reset Route Details Cover door to port - Add loadin…" at bounding box center [776, 368] width 1553 height 737
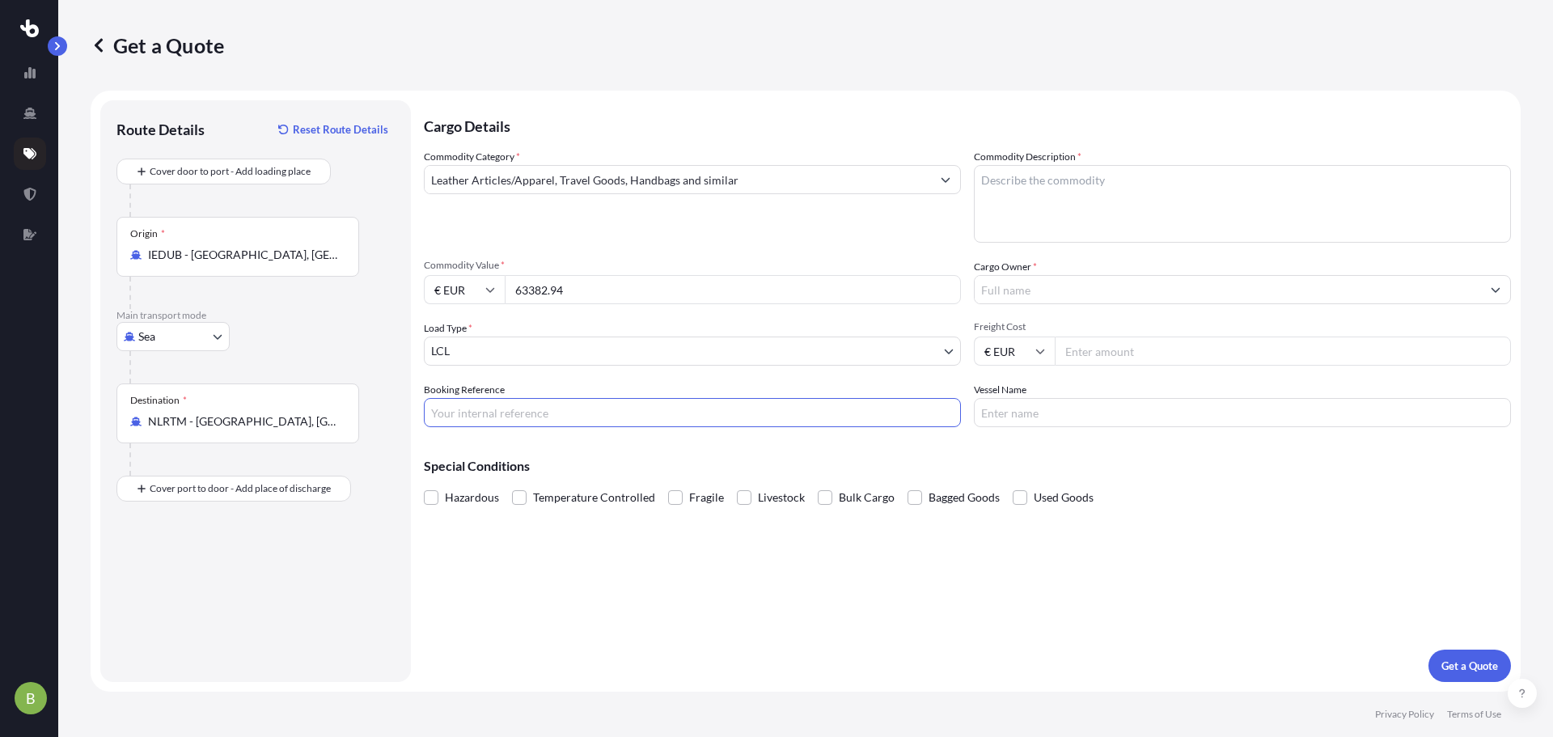
click at [626, 405] on input "Booking Reference" at bounding box center [692, 412] width 537 height 29
click at [1031, 220] on textarea "Commodity Description *" at bounding box center [1242, 204] width 537 height 78
click at [1011, 198] on textarea "Commodity Description *" at bounding box center [1242, 204] width 537 height 78
paste textarea "Riviere Leather Tissue Box Cover Smoke & Walnut"
type textarea "Riviere Leather Tissue Box Cover Smoke & Walnut"
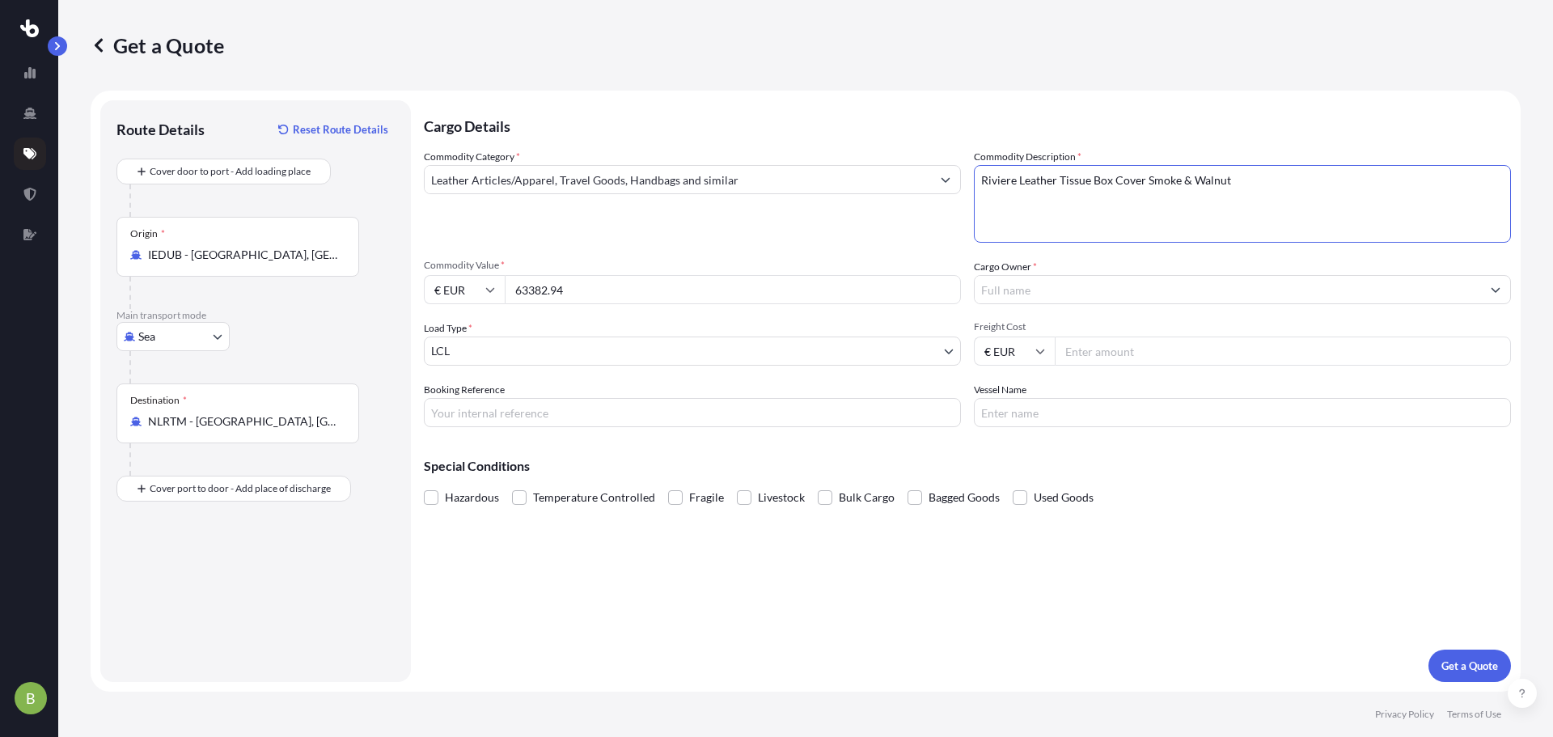
click at [1127, 303] on input "Cargo Owner *" at bounding box center [1228, 289] width 506 height 29
click at [1087, 301] on input "Cargo Owner *" at bounding box center [1228, 289] width 506 height 29
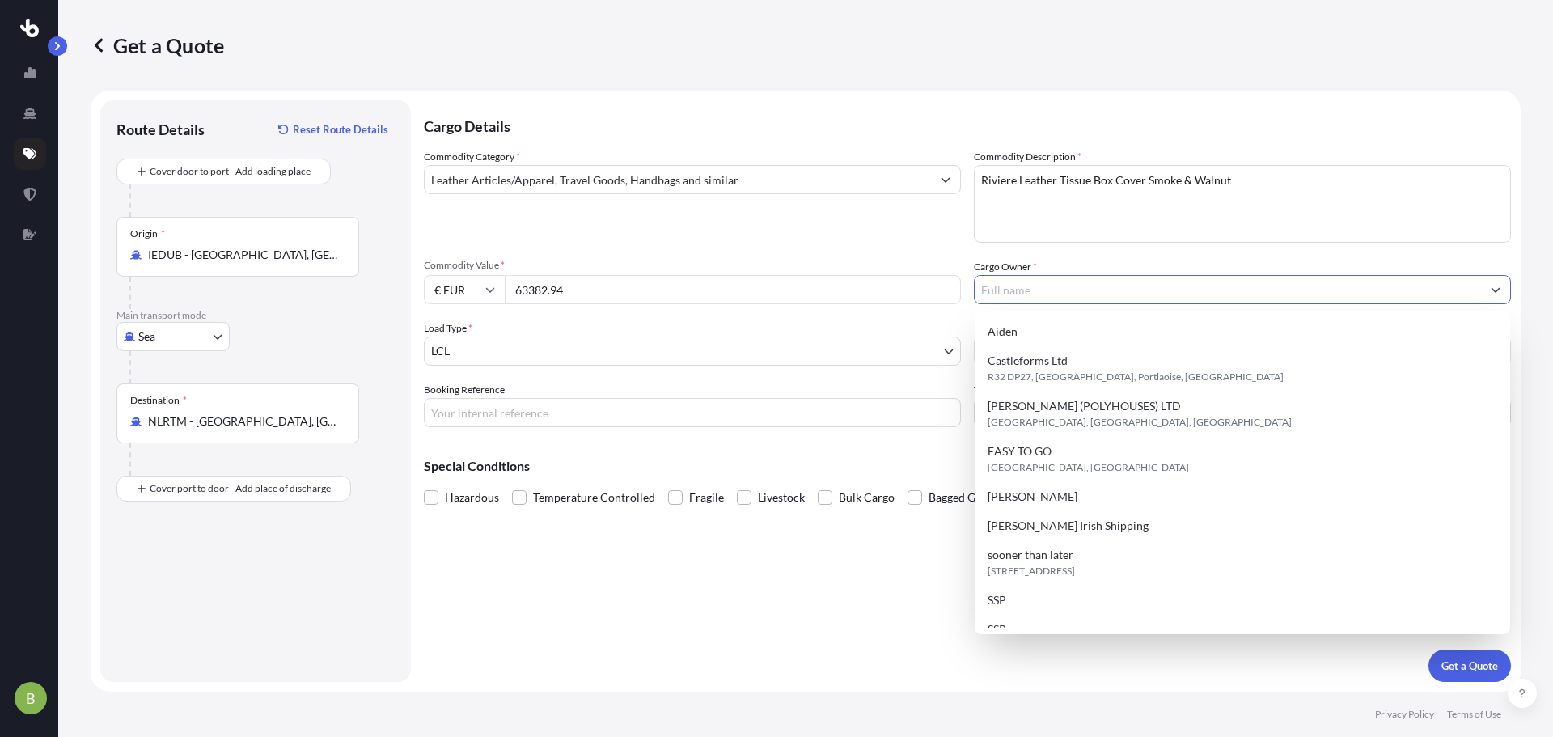
paste input "EASY2GO LOGISTICS"
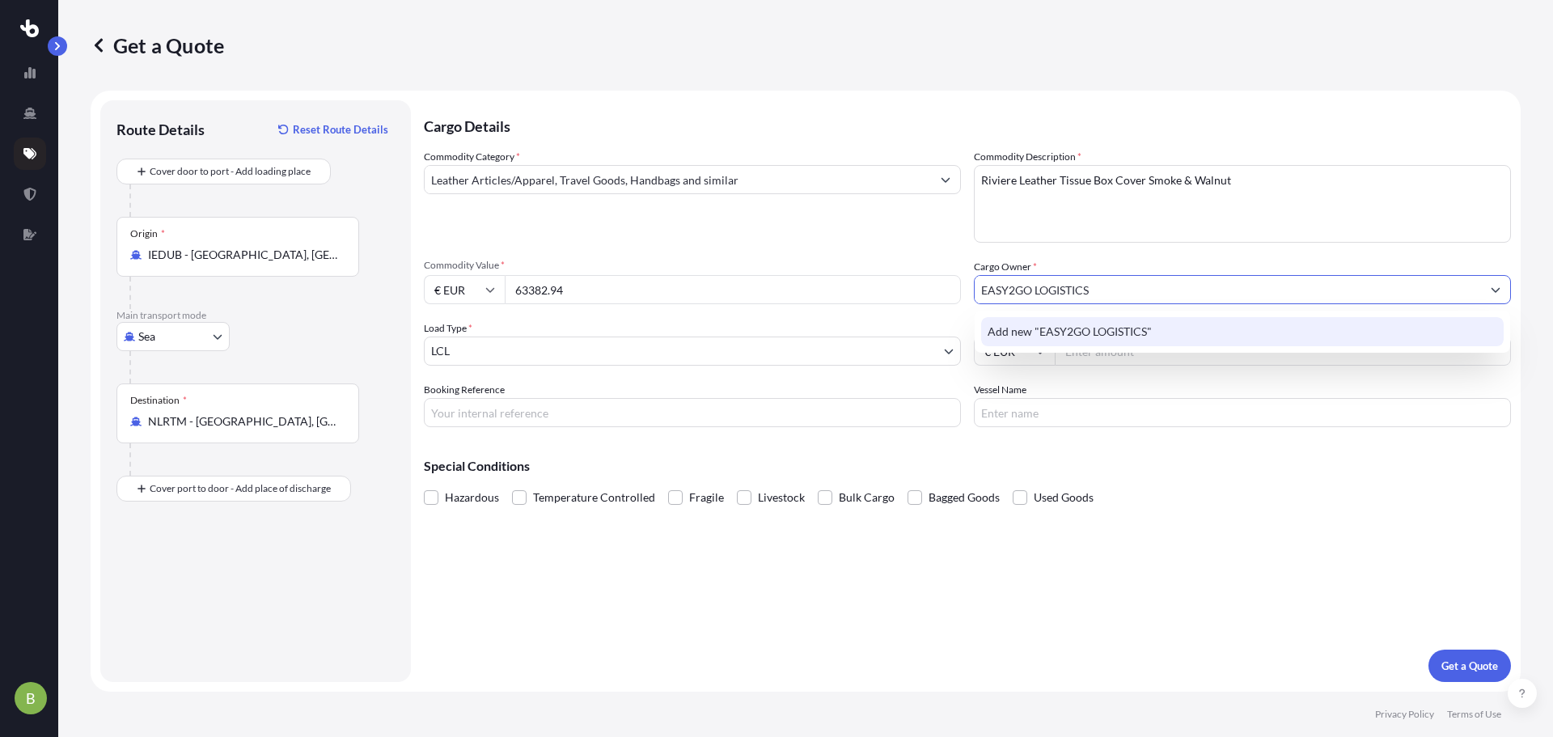
click at [1079, 338] on span "Add new "EASY2GO LOGISTICS"" at bounding box center [1070, 332] width 164 height 16
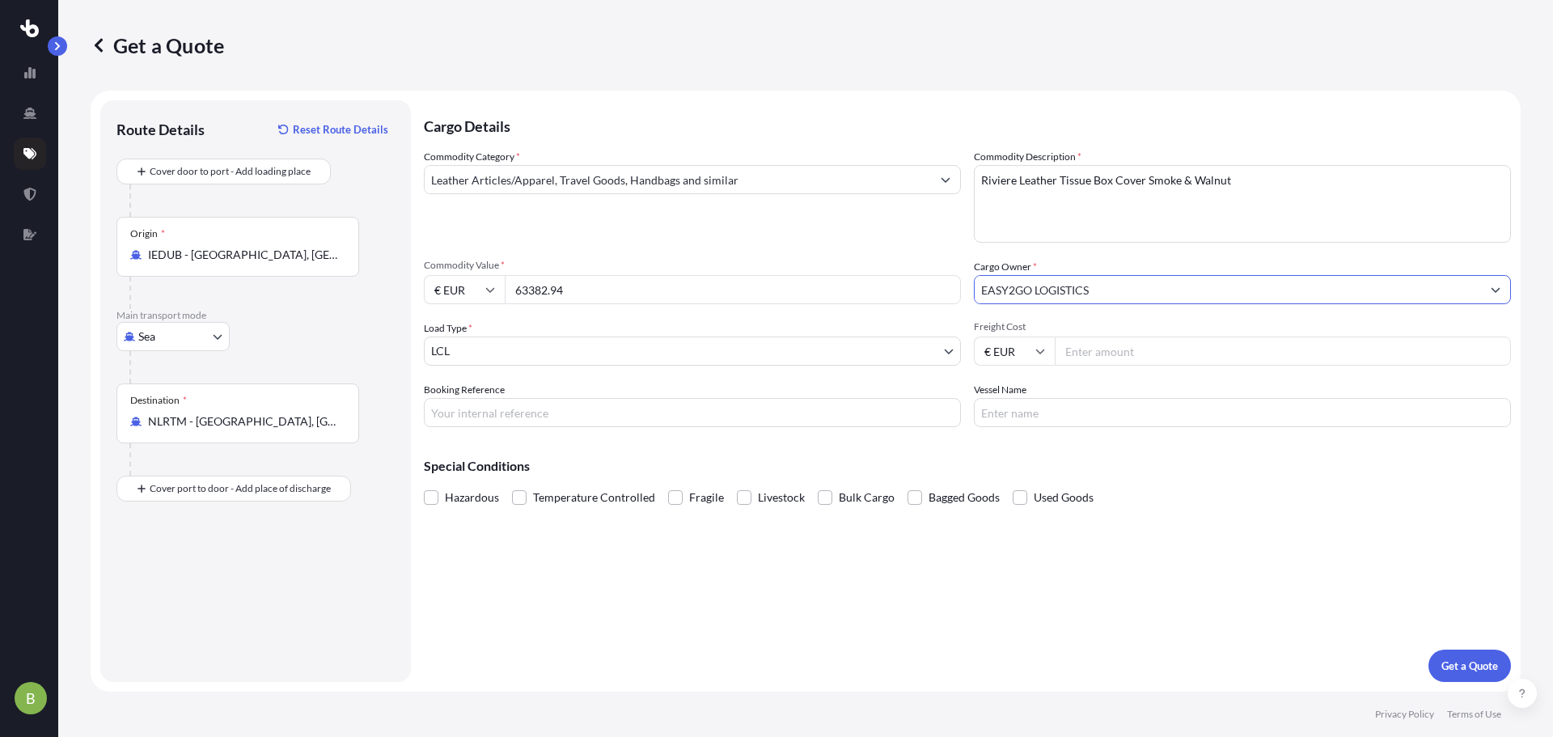
type input "EASY2GO LOGISTICS"
click at [1075, 353] on input "Freight Cost" at bounding box center [1283, 351] width 456 height 29
click at [1106, 351] on input "Freight Cost" at bounding box center [1283, 351] width 456 height 29
type input "1475"
click at [1019, 415] on input "Vessel Name" at bounding box center [1242, 412] width 537 height 29
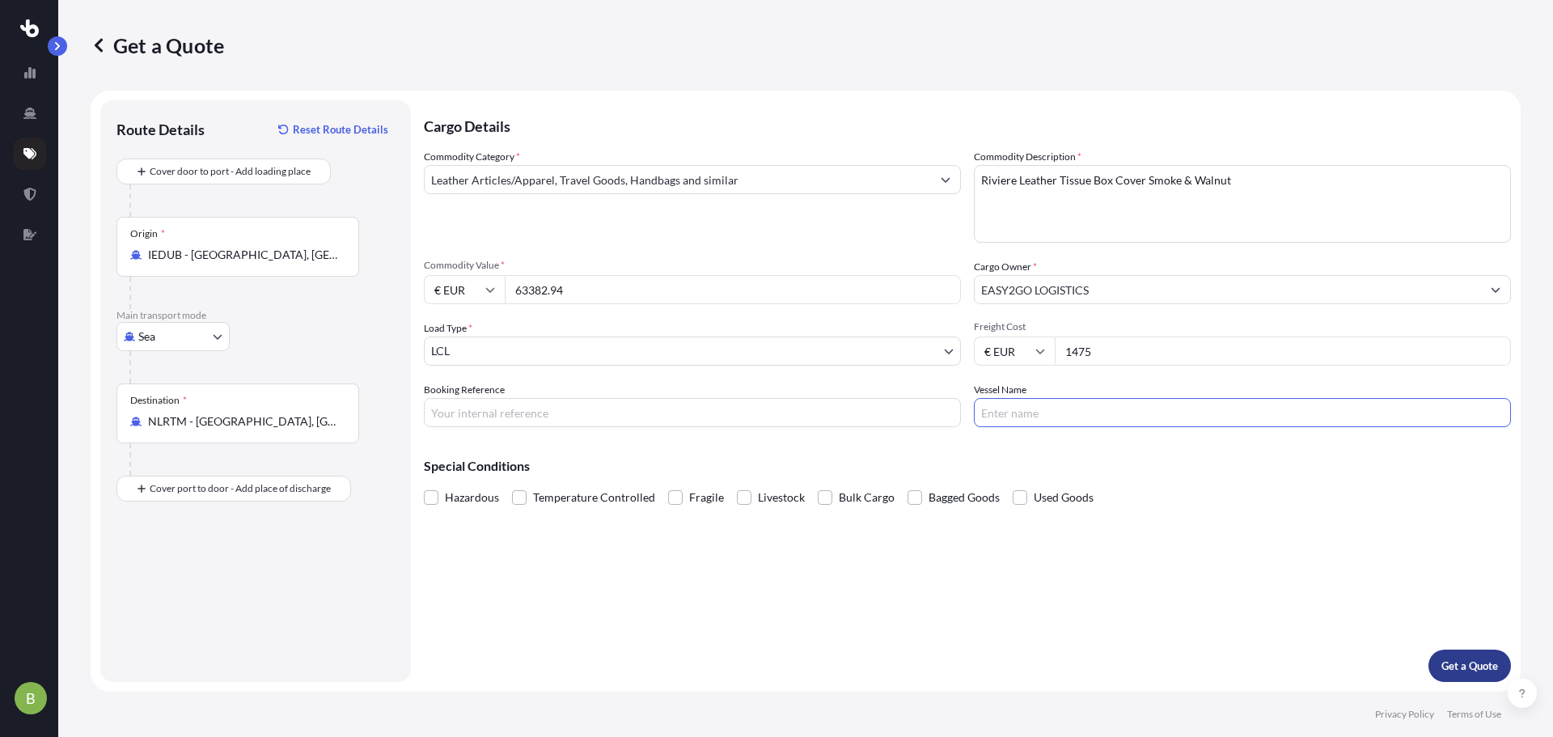
click at [1455, 662] on p "Get a Quote" at bounding box center [1469, 666] width 57 height 16
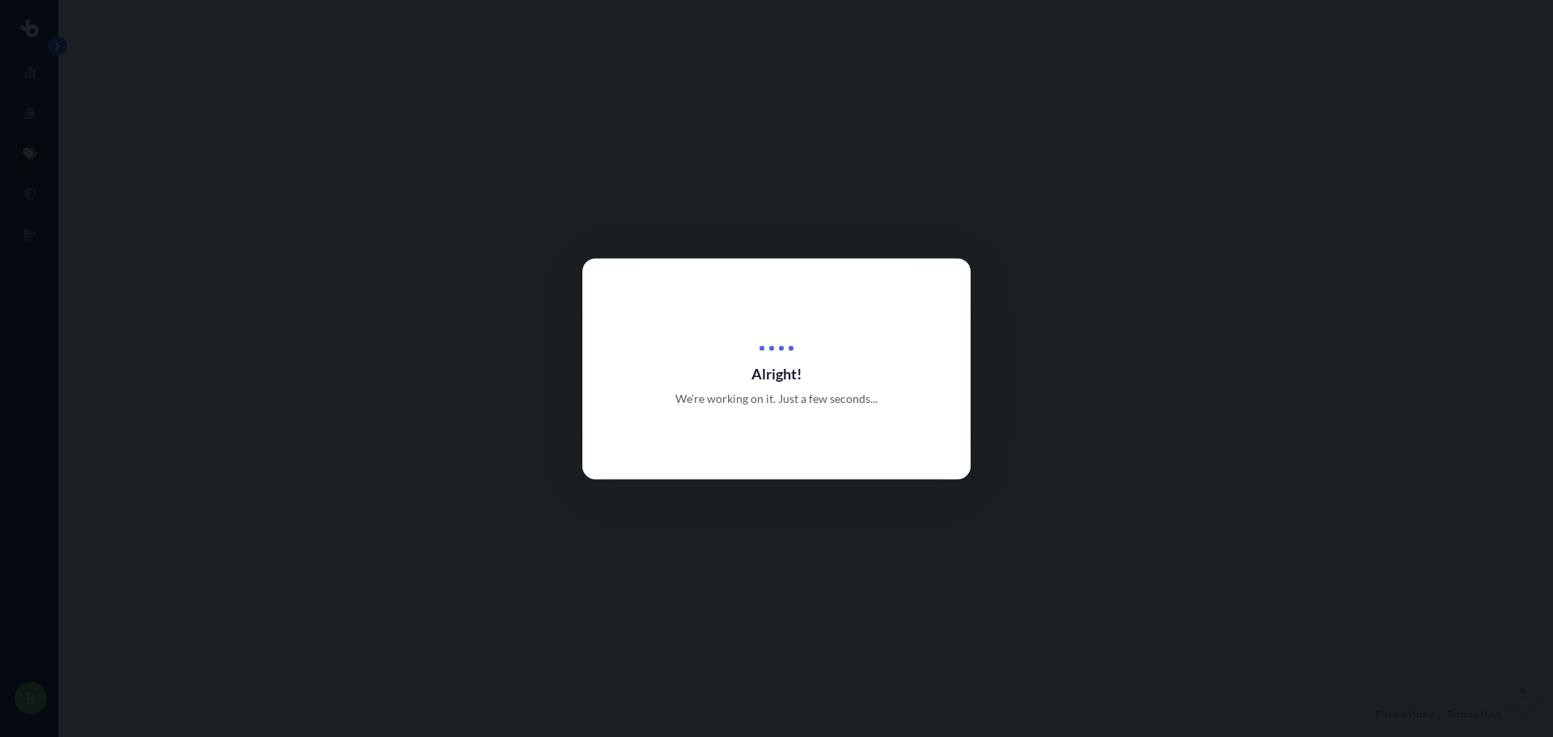
select select "Sea"
select select "1"
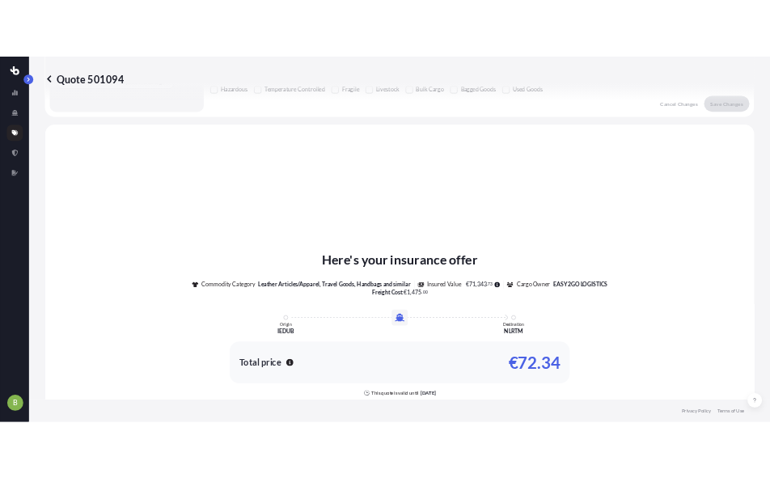
scroll to position [487, 0]
